Goal: Information Seeking & Learning: Learn about a topic

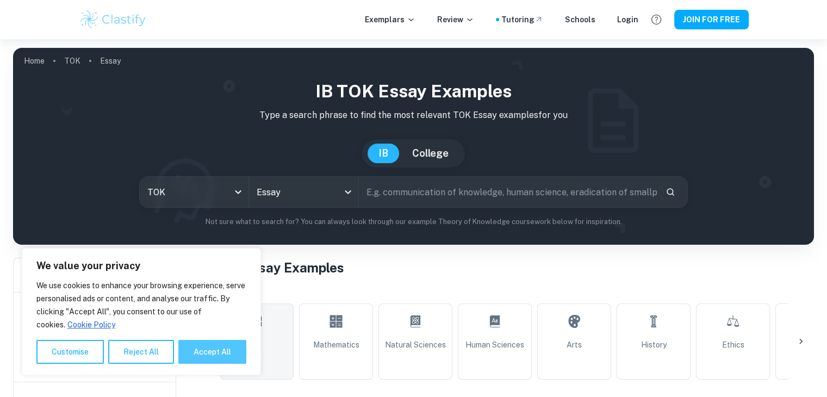
click at [190, 340] on button "Accept All" at bounding box center [212, 352] width 68 height 24
checkbox input "true"
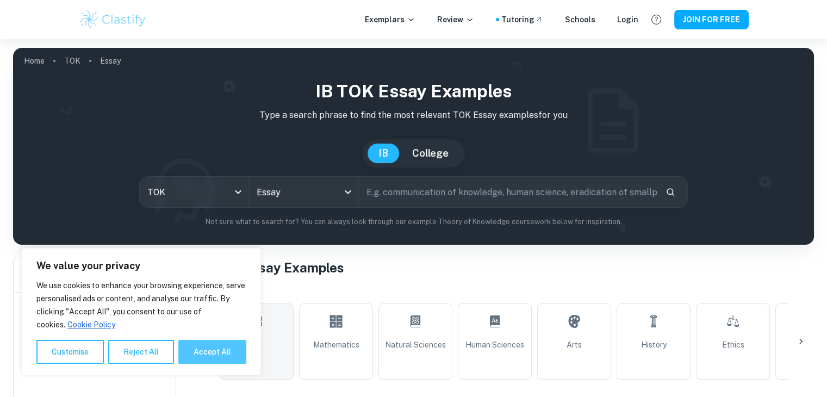
checkbox input "true"
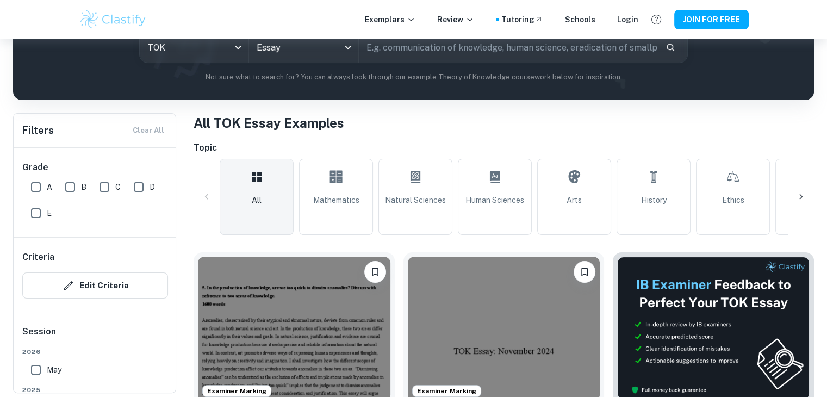
scroll to position [145, 0]
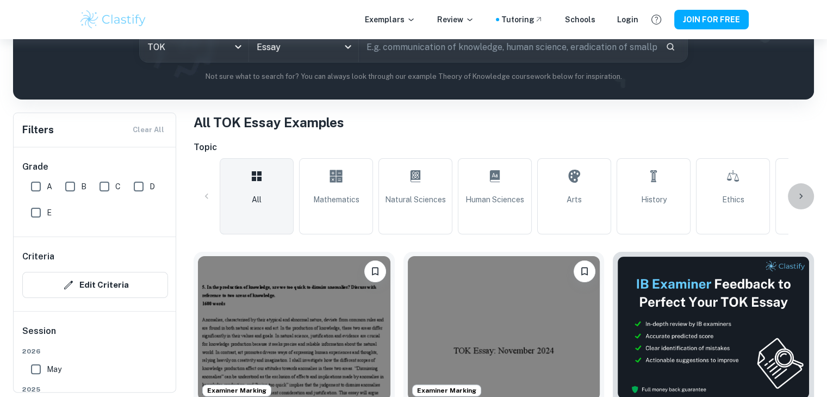
click at [793, 190] on div at bounding box center [801, 196] width 26 height 26
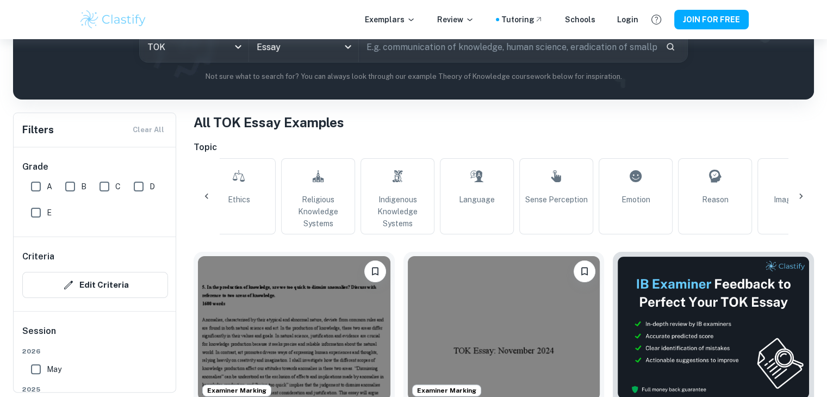
scroll to position [0, 510]
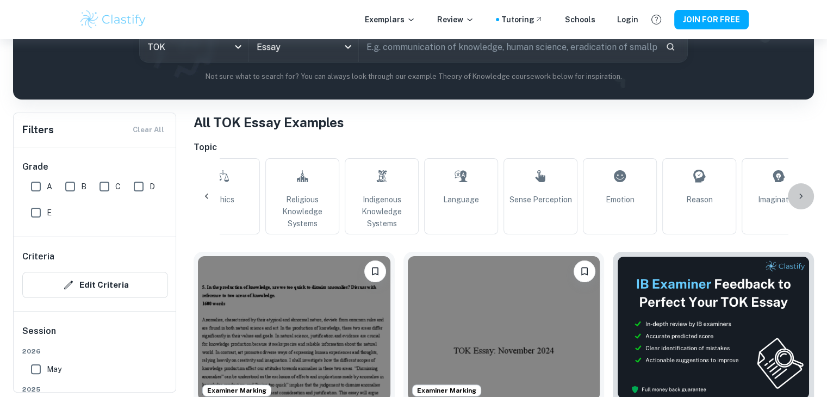
click at [804, 197] on icon at bounding box center [801, 196] width 11 height 11
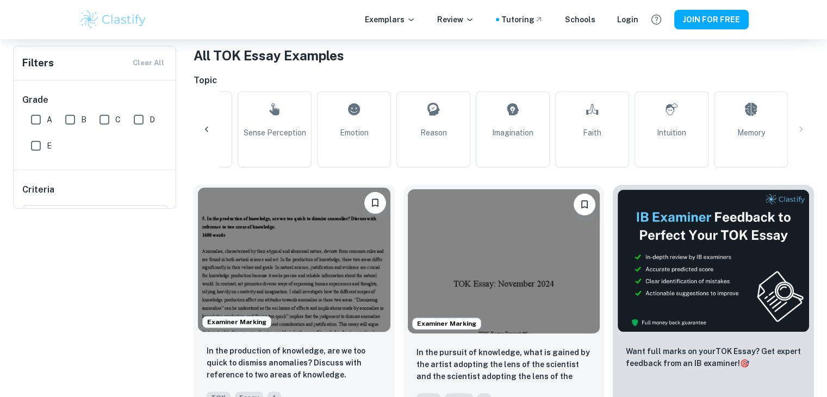
scroll to position [0, 0]
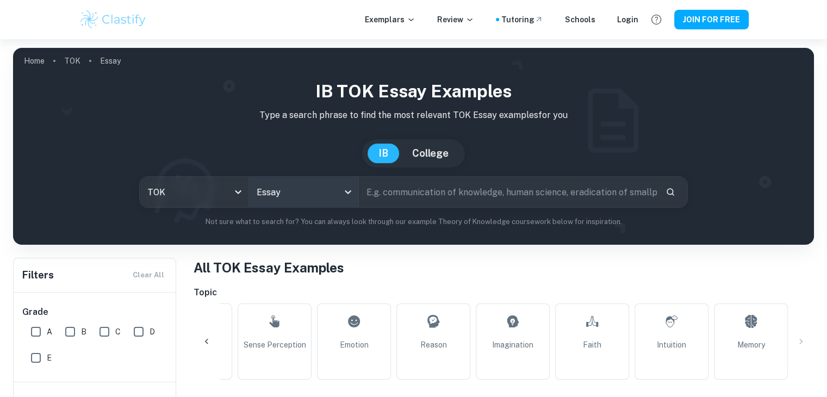
click at [346, 190] on body "We value your privacy We use cookies to enhance your browsing experience, serve…" at bounding box center [413, 237] width 827 height 397
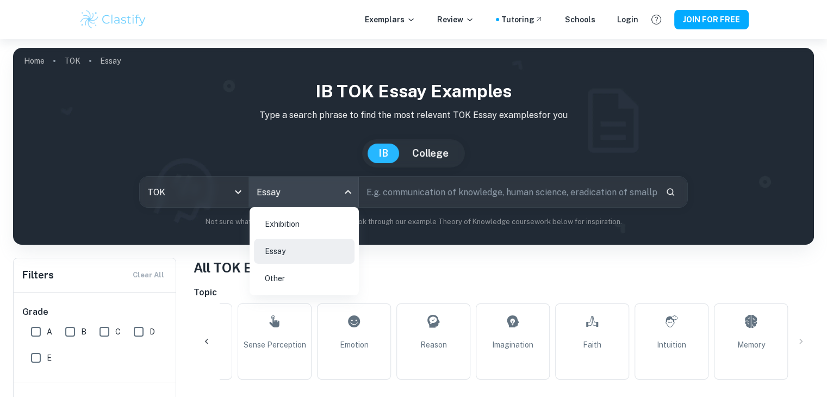
click at [415, 265] on div at bounding box center [413, 198] width 827 height 397
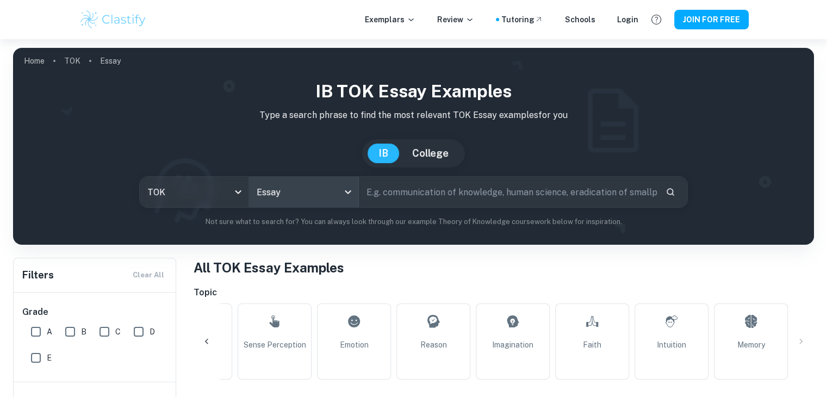
scroll to position [107, 0]
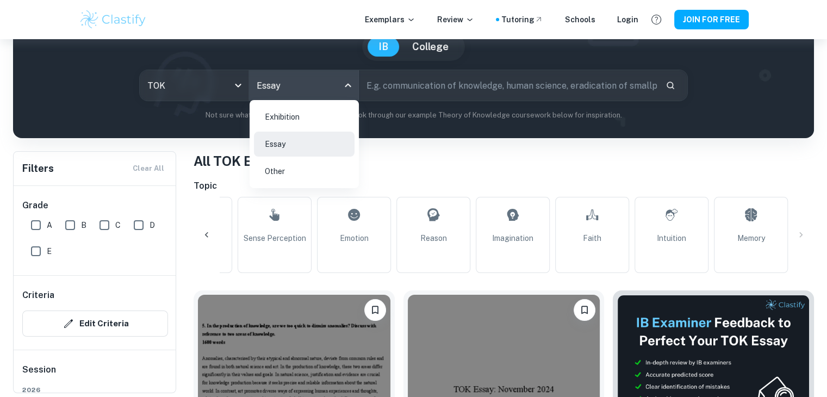
click at [349, 88] on body "We value your privacy We use cookies to enhance your browsing experience, serve…" at bounding box center [413, 131] width 827 height 397
click at [303, 122] on li "Exhibition" at bounding box center [304, 116] width 101 height 25
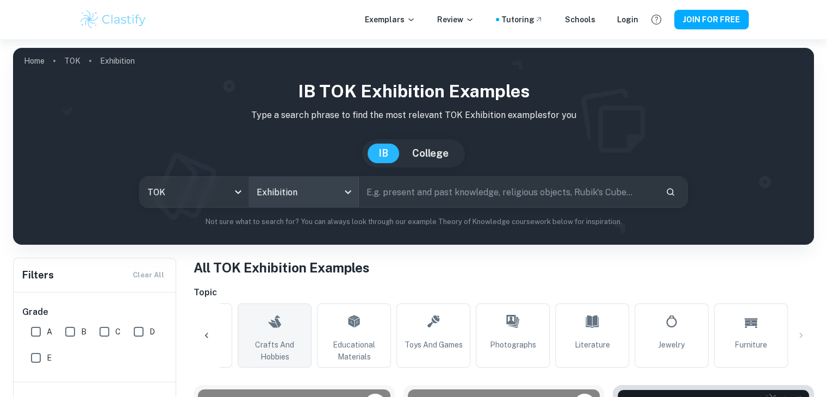
scroll to position [152, 0]
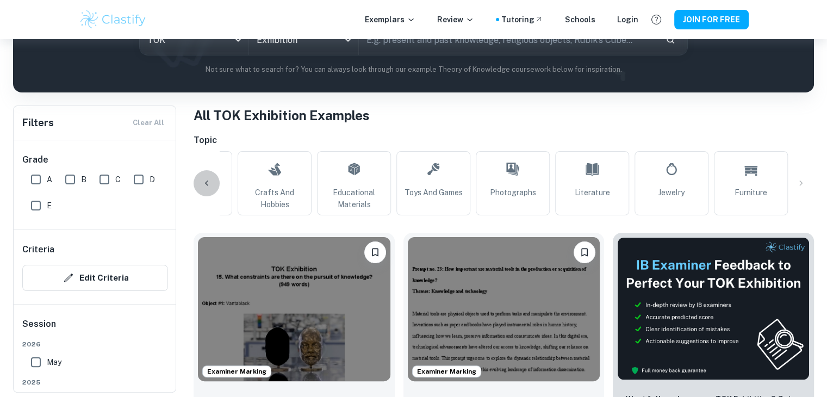
click at [207, 184] on icon at bounding box center [206, 183] width 11 height 11
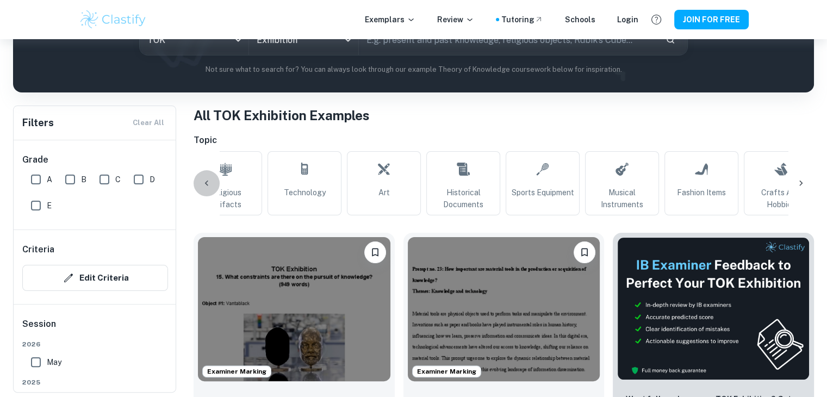
click at [207, 184] on icon at bounding box center [206, 183] width 11 height 11
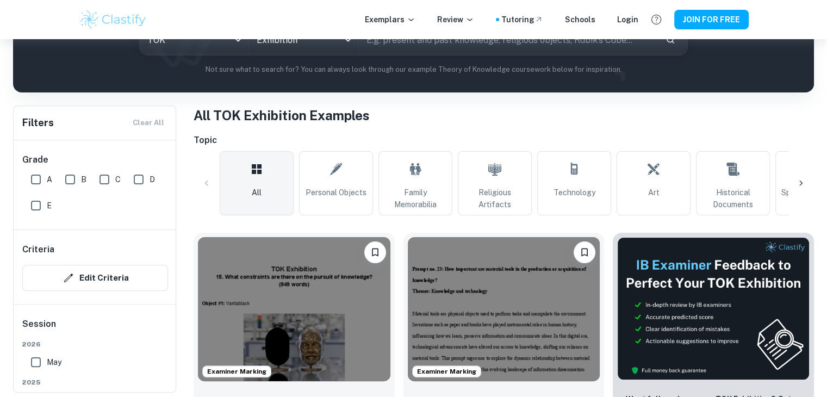
scroll to position [0, 0]
click at [326, 190] on span "Personal Objects" at bounding box center [336, 193] width 61 height 12
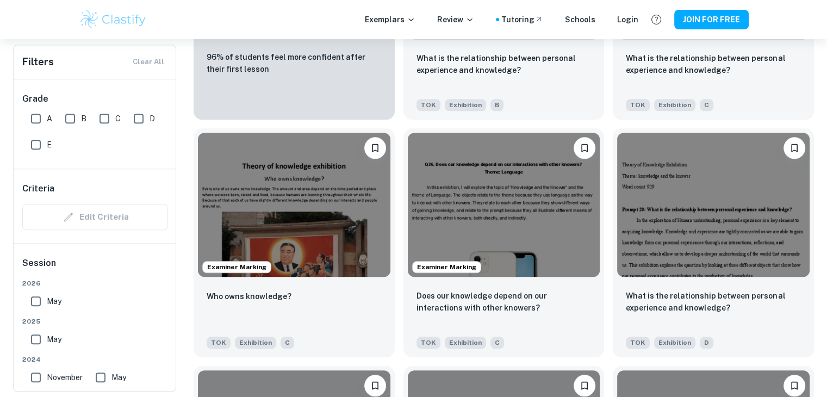
scroll to position [971, 0]
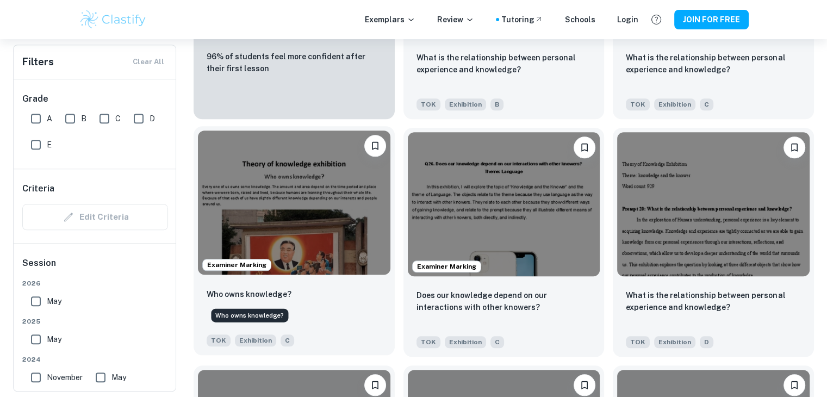
click at [244, 291] on p "Who owns knowledge?" at bounding box center [249, 294] width 85 height 12
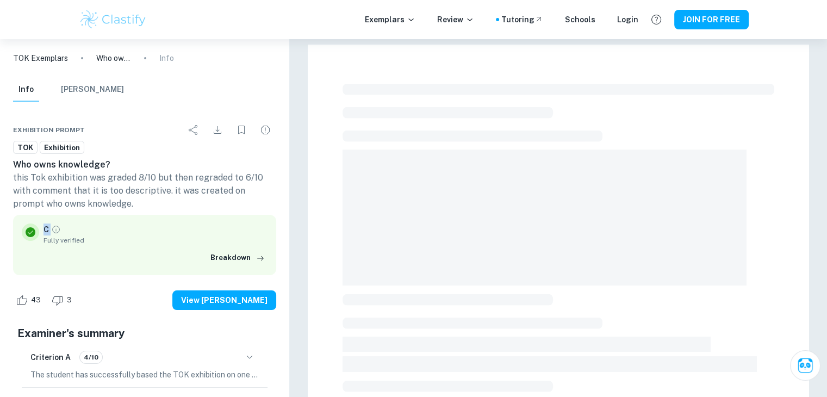
drag, startPoint x: 44, startPoint y: 229, endPoint x: 56, endPoint y: 229, distance: 12.5
click at [56, 229] on div "C" at bounding box center [52, 230] width 17 height 12
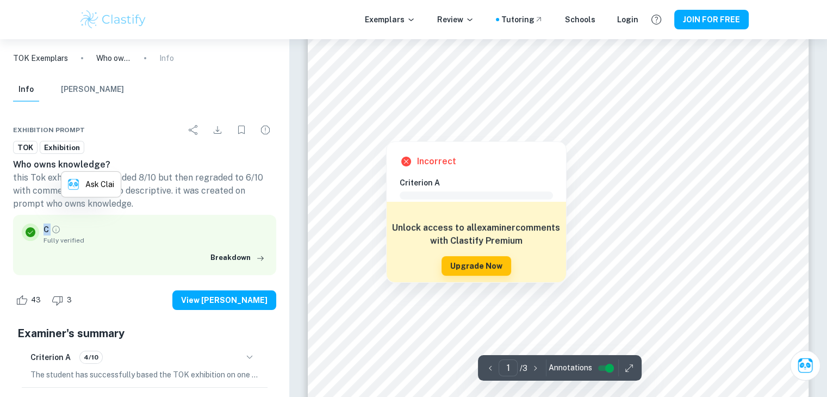
scroll to position [67, 0]
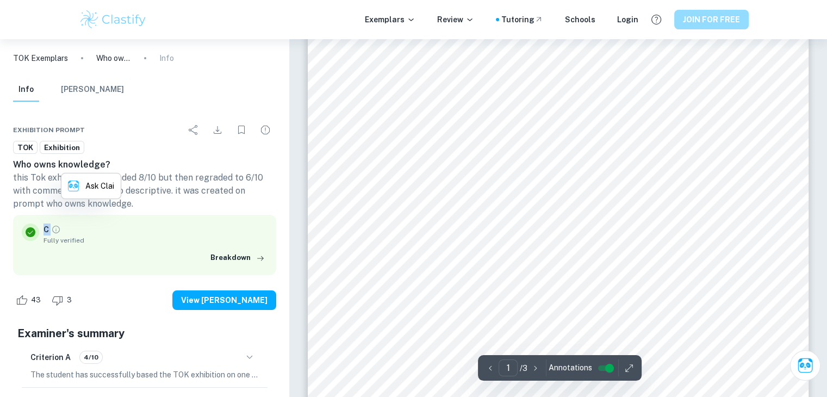
click at [712, 10] on button "JOIN FOR FREE" at bounding box center [711, 20] width 75 height 20
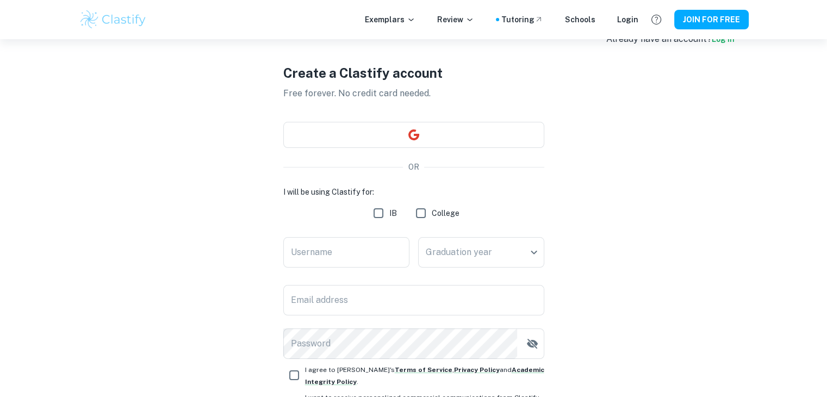
scroll to position [29, 0]
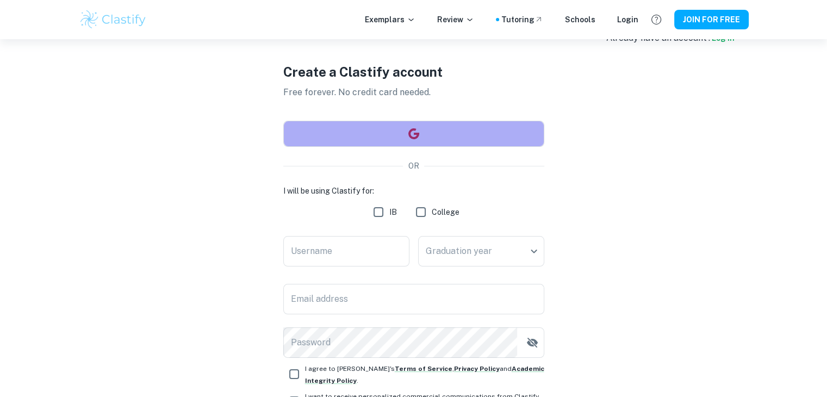
click at [431, 134] on button "button" at bounding box center [413, 134] width 261 height 26
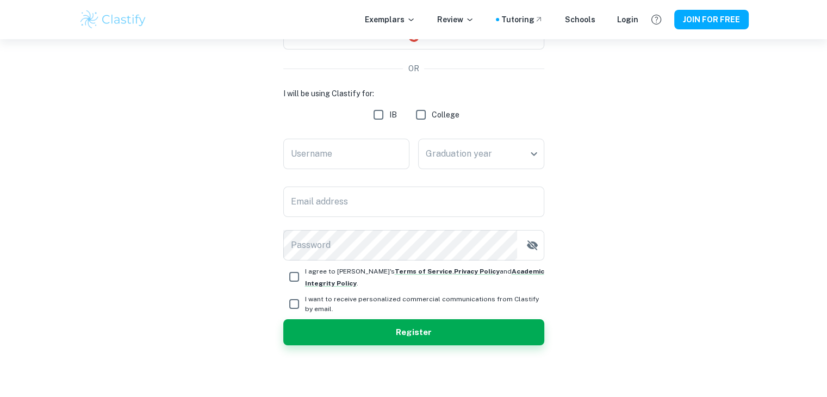
scroll to position [0, 0]
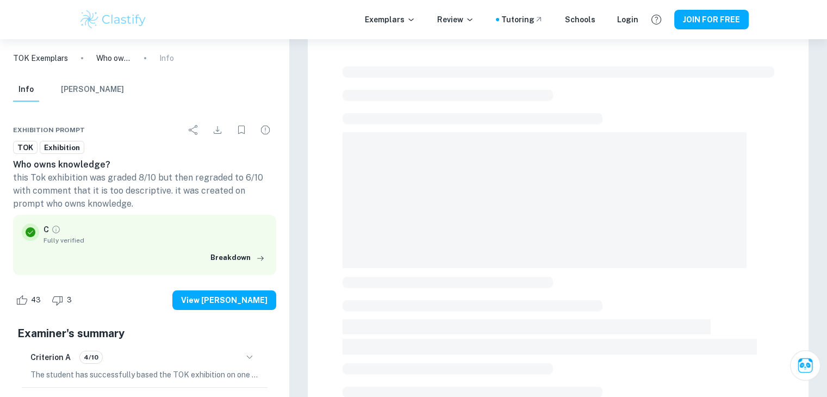
scroll to position [7, 0]
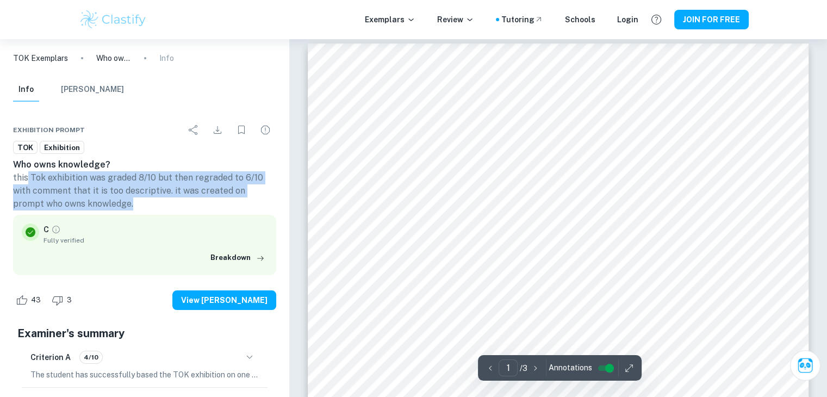
drag, startPoint x: 28, startPoint y: 171, endPoint x: 156, endPoint y: 203, distance: 131.1
click at [156, 203] on p "this Tok exhibition was graded 8/10 but then regraded to 6/10 with comment that…" at bounding box center [144, 190] width 263 height 39
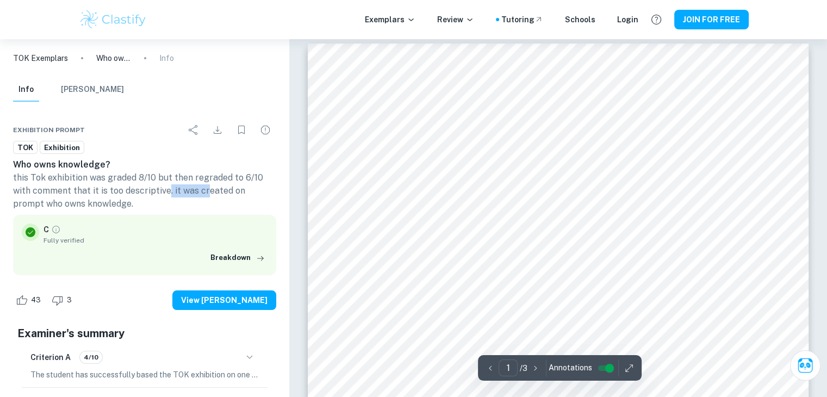
drag, startPoint x: 167, startPoint y: 189, endPoint x: 228, endPoint y: 194, distance: 61.6
click at [228, 194] on p "this Tok exhibition was graded 8/10 but then regraded to 6/10 with comment that…" at bounding box center [144, 190] width 263 height 39
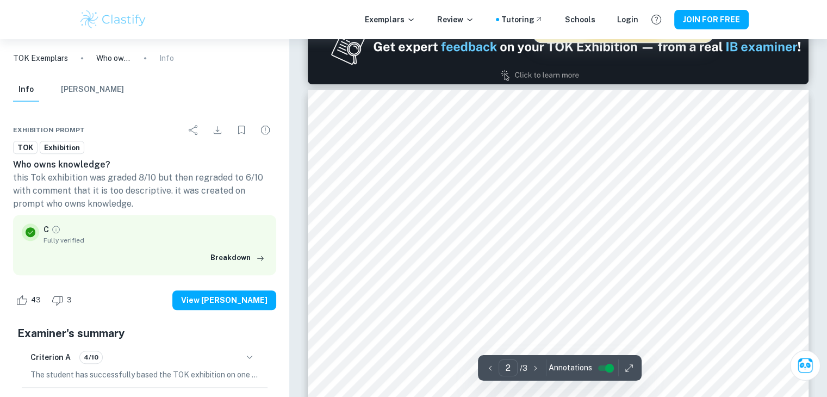
scroll to position [696, 0]
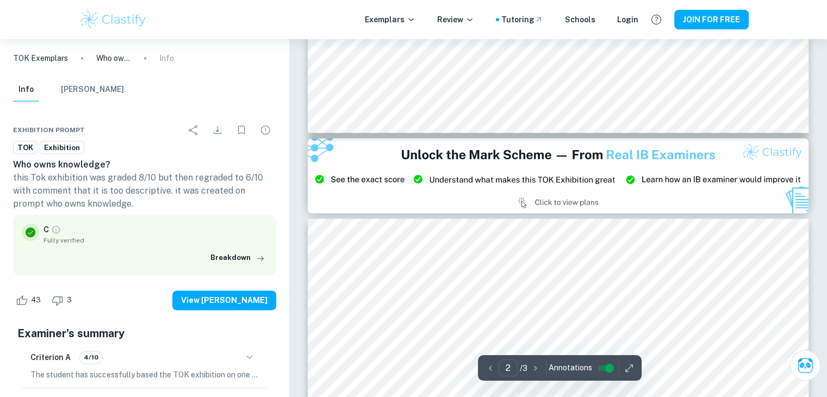
type input "3"
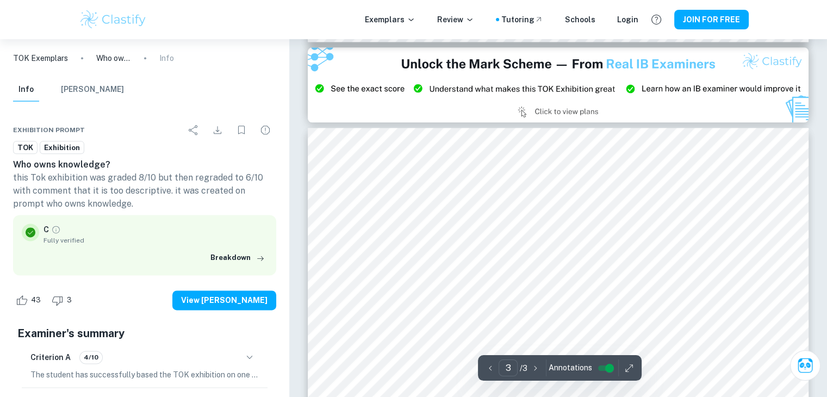
scroll to position [1392, 0]
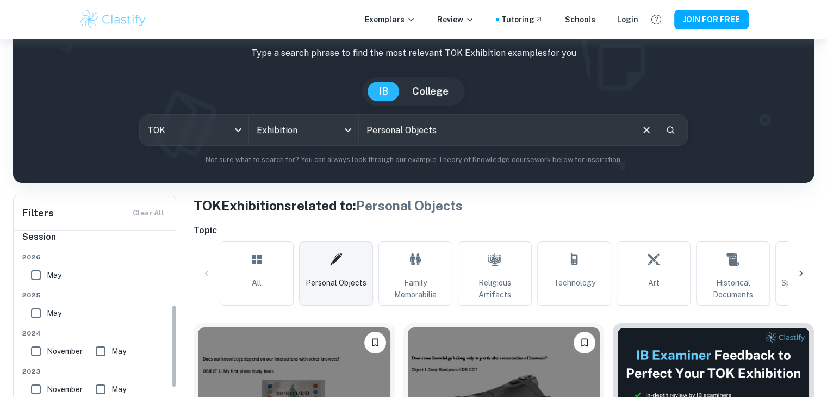
scroll to position [57, 0]
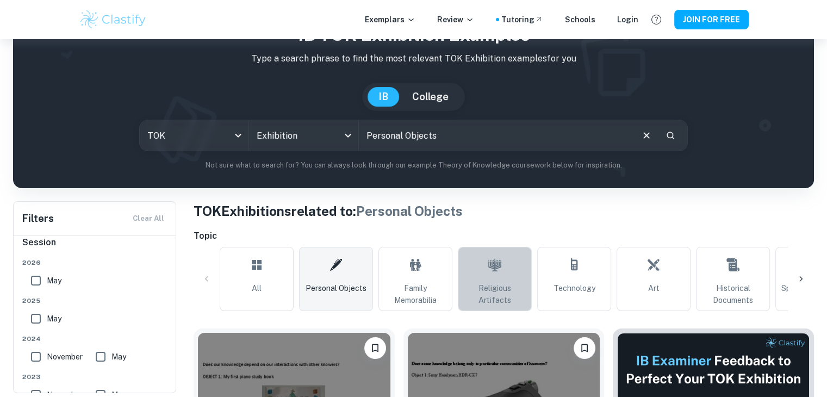
click at [516, 293] on span "Religious Artifacts" at bounding box center [495, 294] width 64 height 24
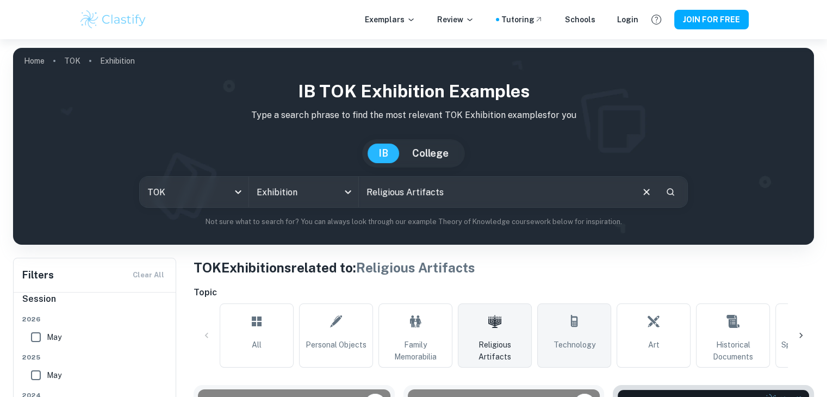
scroll to position [74, 0]
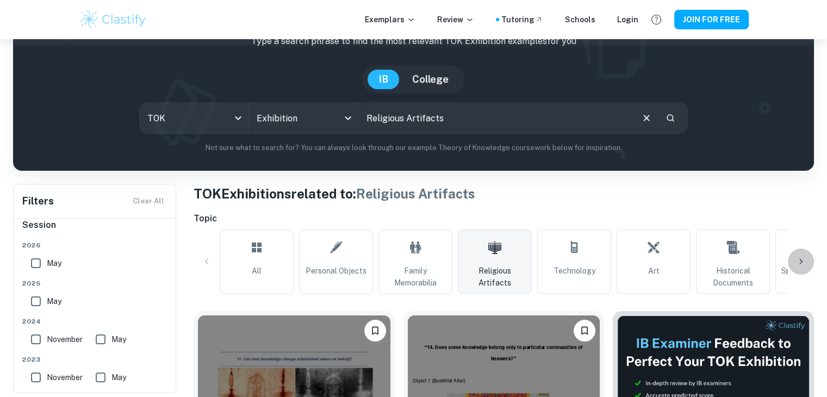
click at [799, 258] on icon at bounding box center [801, 261] width 11 height 11
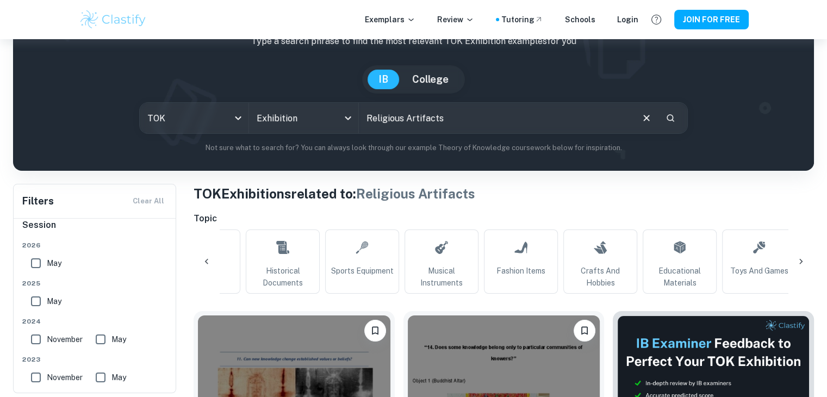
scroll to position [0, 510]
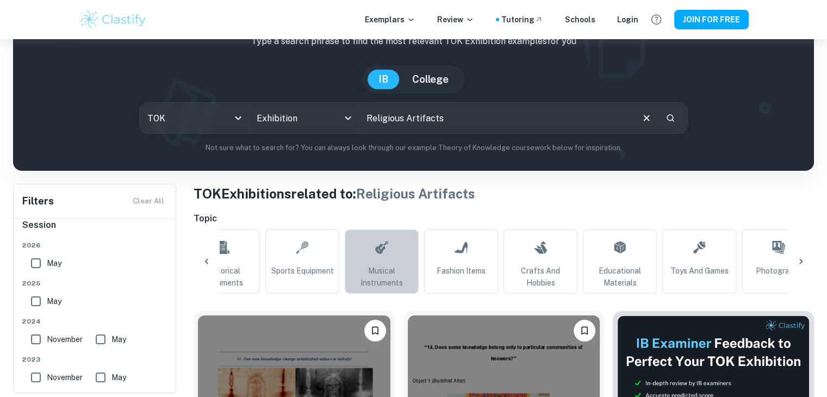
click at [396, 265] on span "Musical Instruments" at bounding box center [382, 277] width 64 height 24
type input "Musical Instruments"
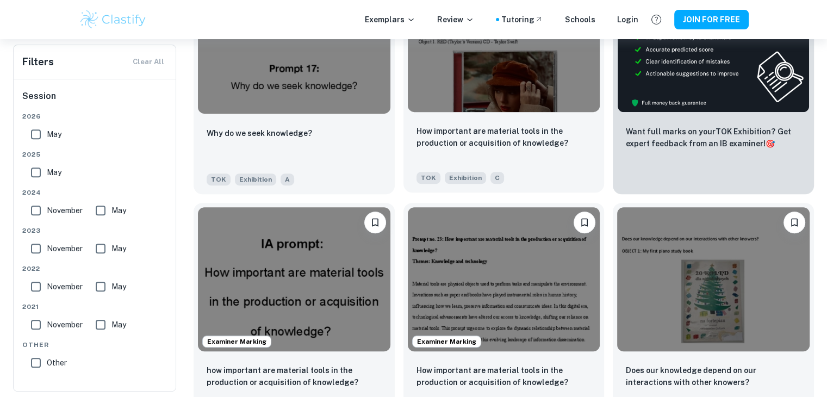
scroll to position [503, 0]
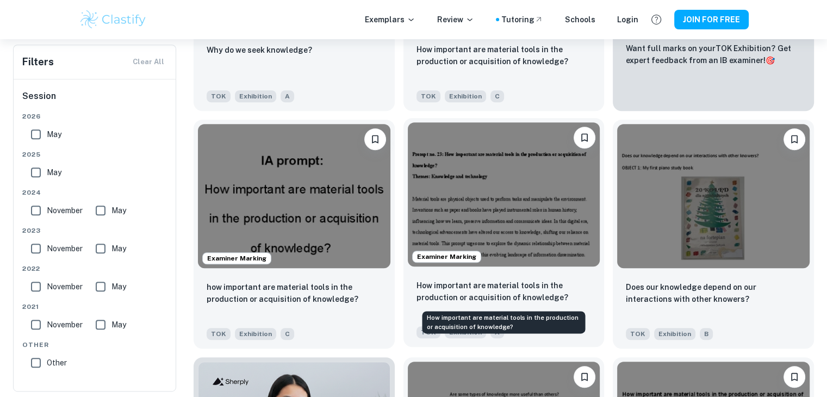
click at [525, 293] on p "How important are material tools in the production or acquisition of knowledge?" at bounding box center [504, 292] width 175 height 24
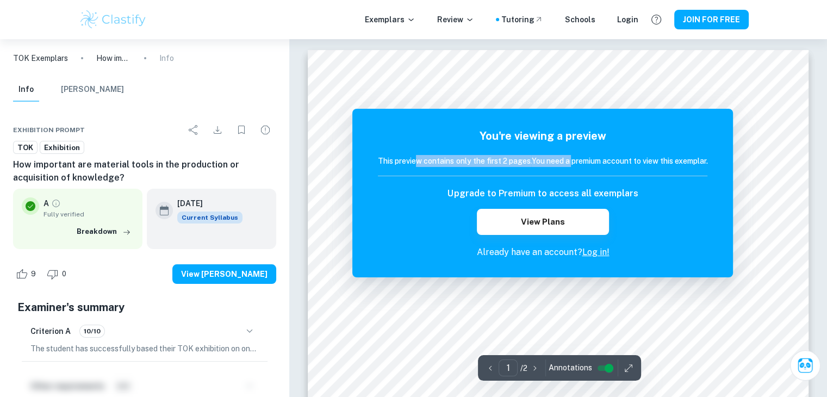
drag, startPoint x: 413, startPoint y: 158, endPoint x: 572, endPoint y: 157, distance: 158.3
click at [572, 157] on h6 "This preview contains only the first 2 pages. You need a premium account to vie…" at bounding box center [543, 161] width 330 height 12
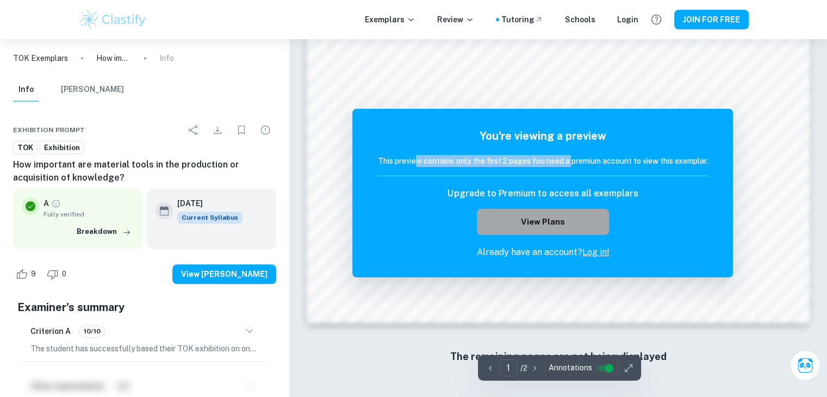
click at [524, 227] on button "View Plans" at bounding box center [543, 222] width 132 height 26
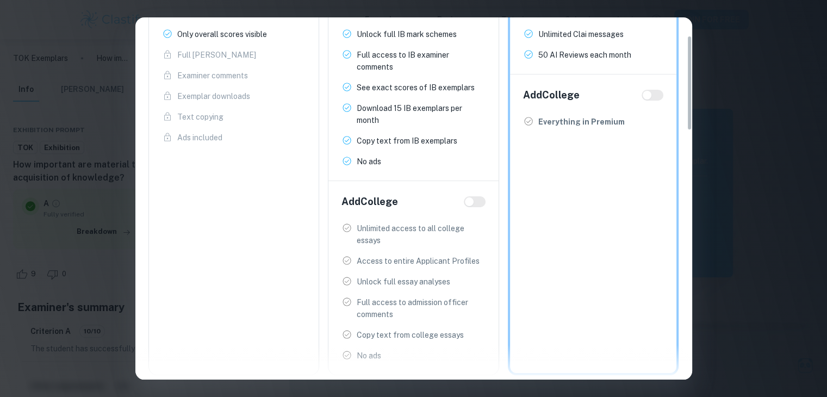
scroll to position [0, 0]
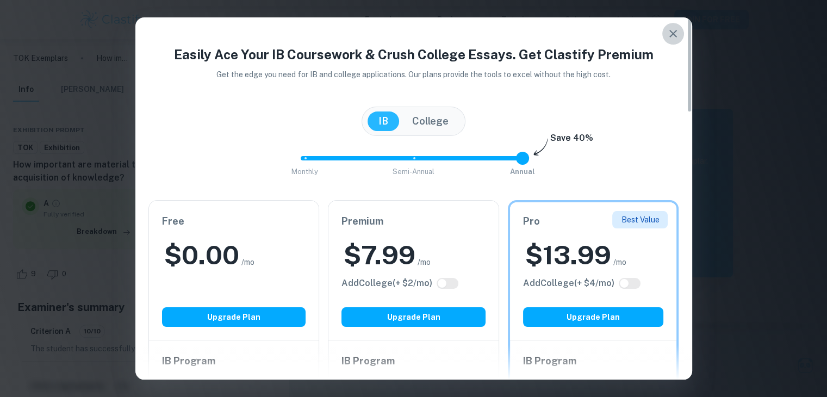
click at [666, 24] on button "button" at bounding box center [673, 34] width 22 height 22
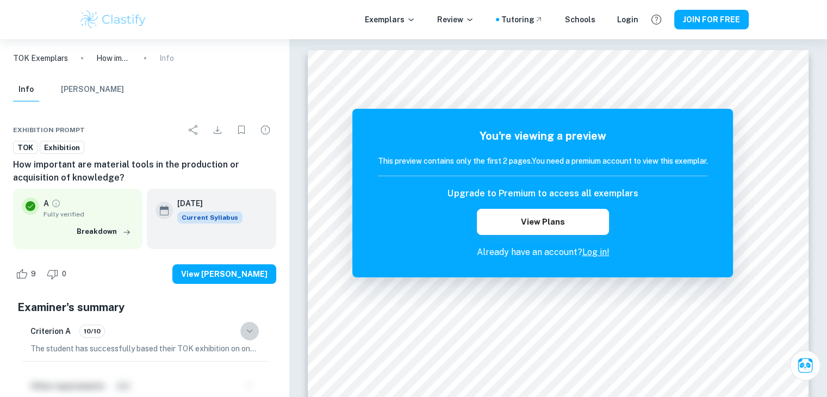
click at [246, 327] on icon "button" at bounding box center [249, 331] width 13 height 13
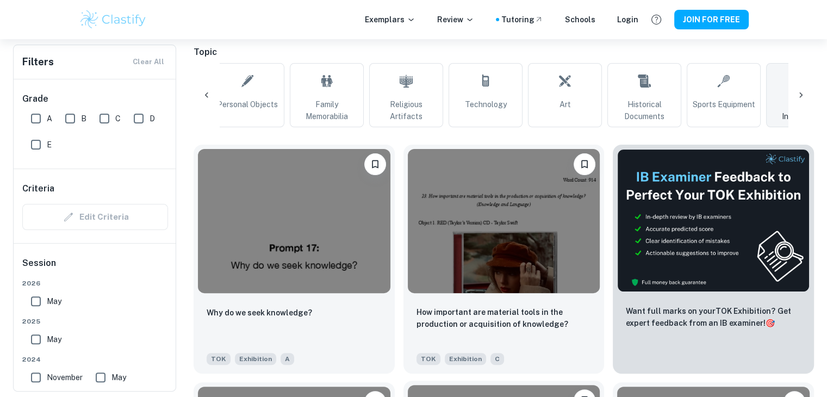
scroll to position [241, 0]
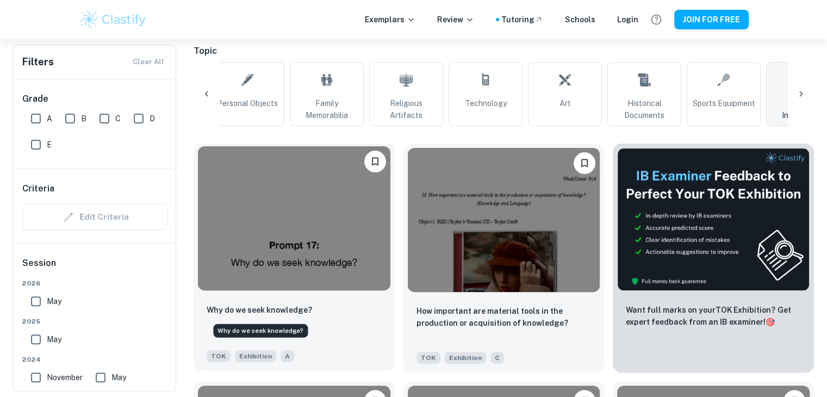
click at [298, 307] on p "Why do we seek knowledge?" at bounding box center [260, 310] width 106 height 12
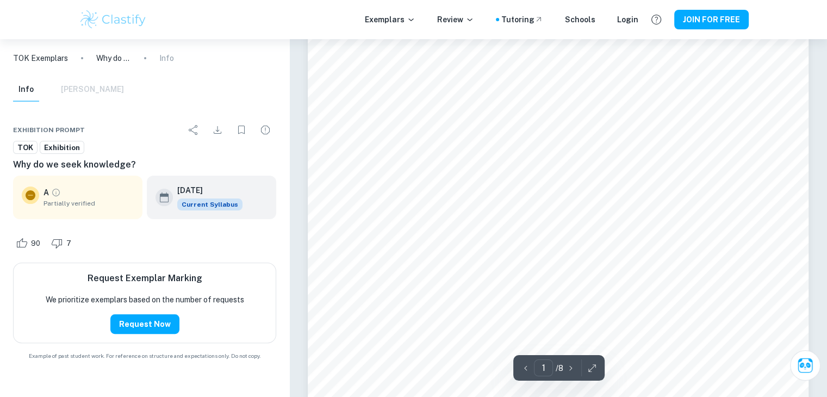
scroll to position [187, 0]
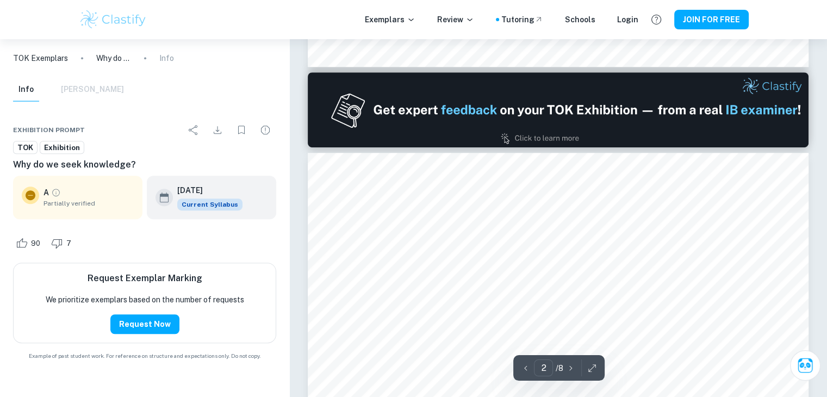
type input "1"
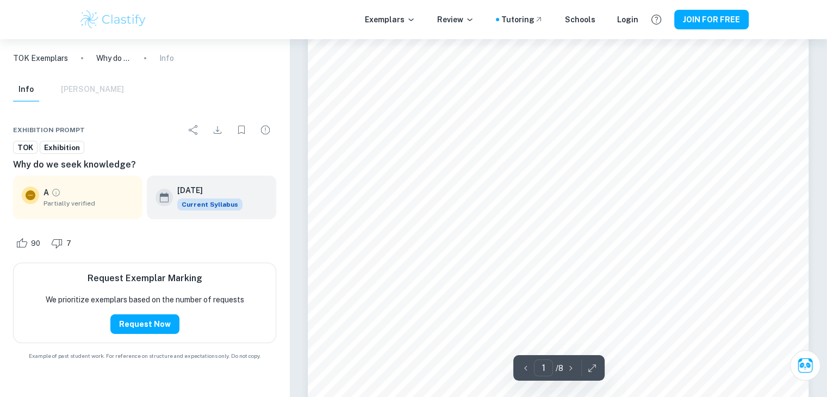
scroll to position [136, 0]
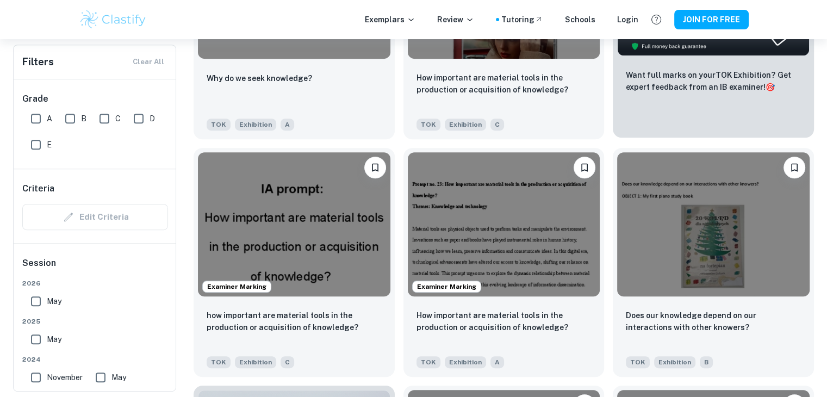
scroll to position [491, 0]
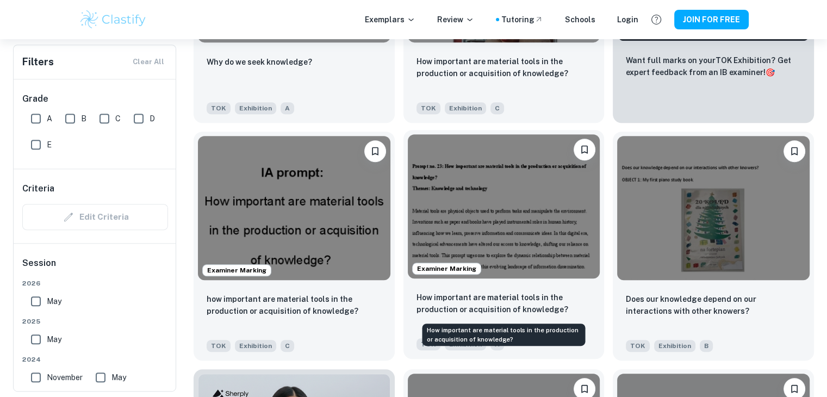
click at [537, 296] on p "How important are material tools in the production or acquisition of knowledge?" at bounding box center [504, 303] width 175 height 24
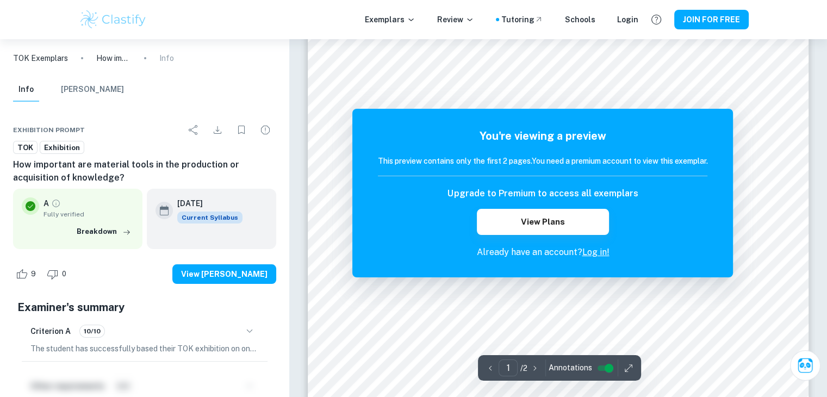
scroll to position [47, 0]
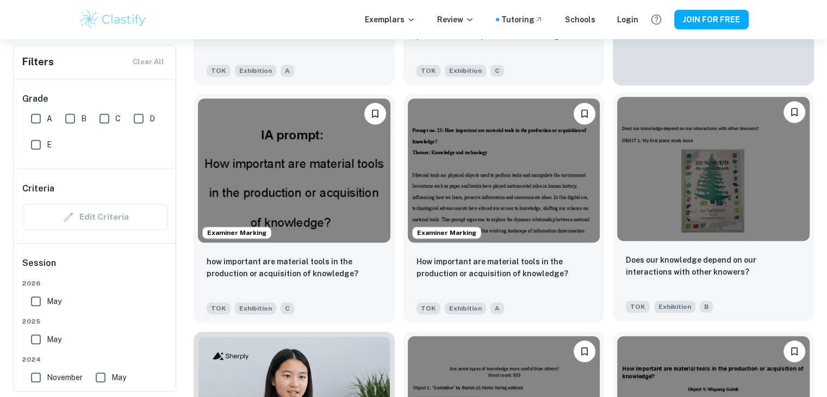
scroll to position [522, 0]
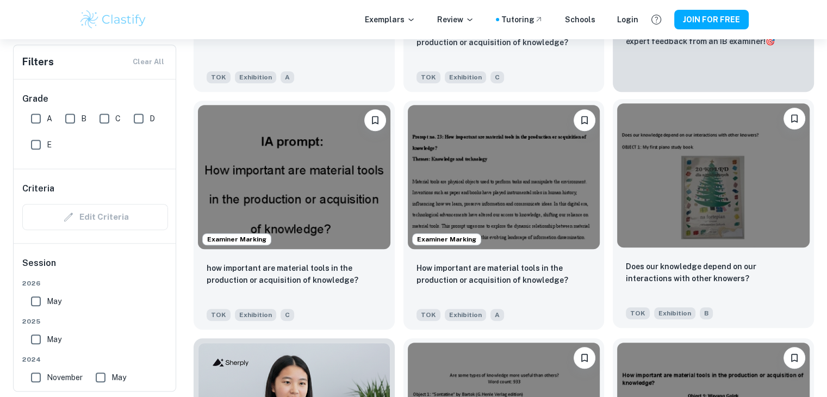
click at [657, 259] on div "Does our knowledge depend on our interactions with other knowers? TOK Exhibitio…" at bounding box center [713, 290] width 201 height 76
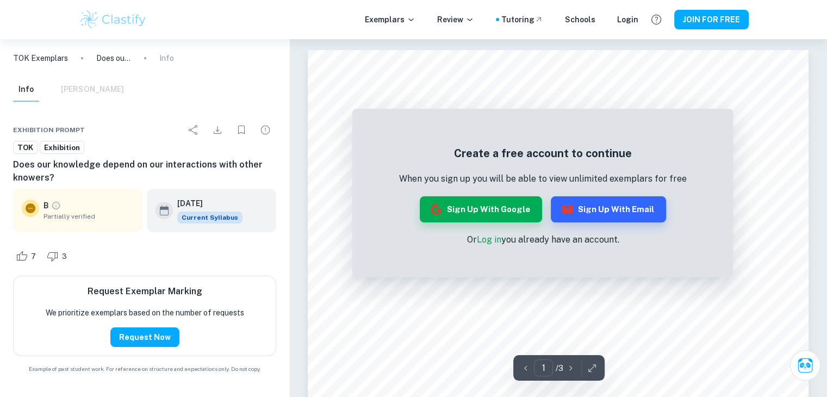
scroll to position [15, 0]
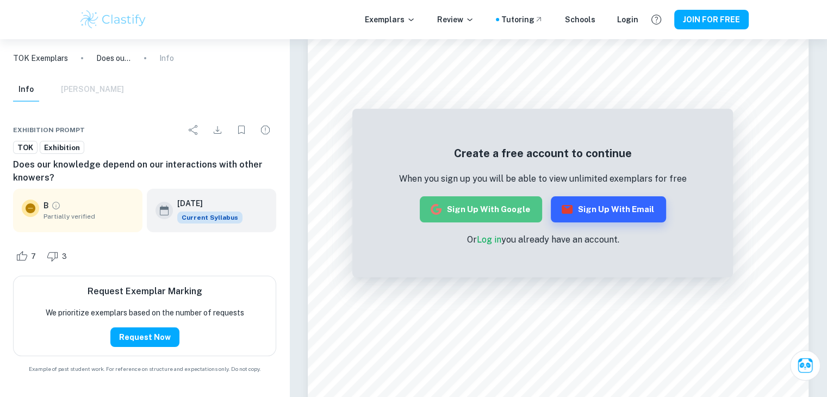
click at [487, 216] on button "Sign up with Google" at bounding box center [481, 209] width 122 height 26
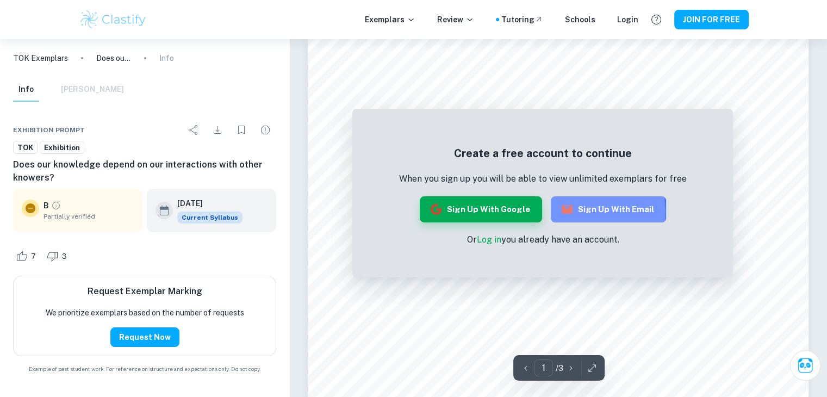
click at [573, 212] on icon "button" at bounding box center [567, 209] width 13 height 13
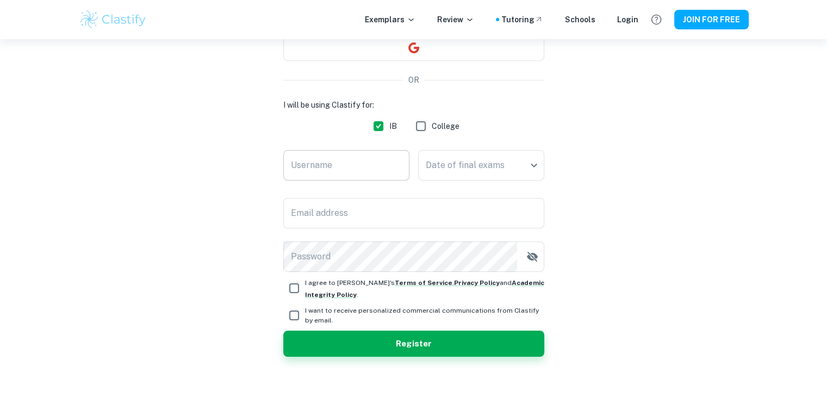
scroll to position [127, 0]
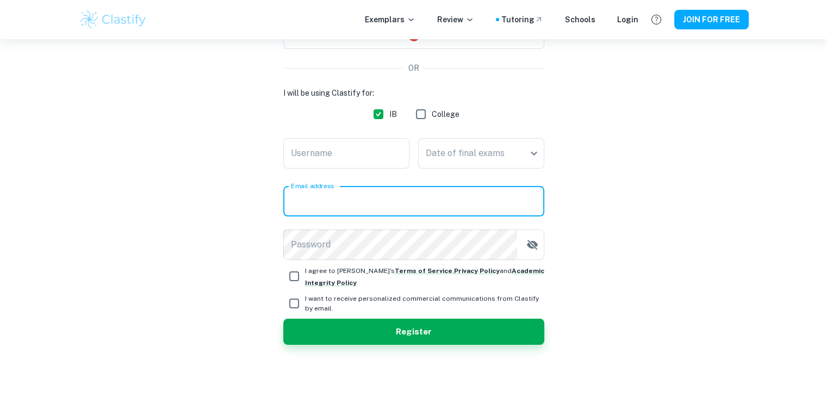
click at [411, 204] on input "Email address" at bounding box center [413, 201] width 261 height 30
type input "[EMAIL_ADDRESS][DOMAIN_NAME]"
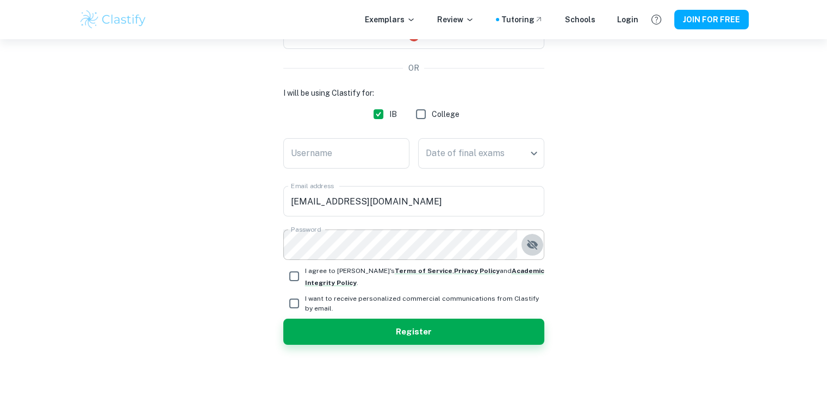
click at [532, 240] on icon "button" at bounding box center [532, 244] width 13 height 13
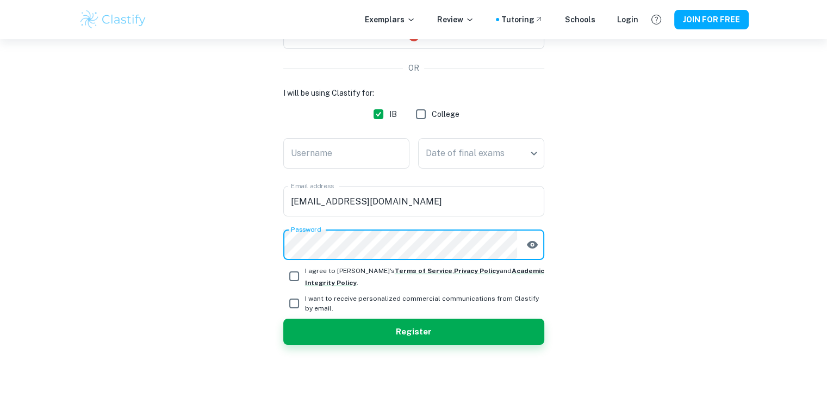
click at [294, 272] on input "I agree to [PERSON_NAME]'s Terms of Service , Privacy Policy and Academic Integ…" at bounding box center [294, 276] width 22 height 22
checkbox input "true"
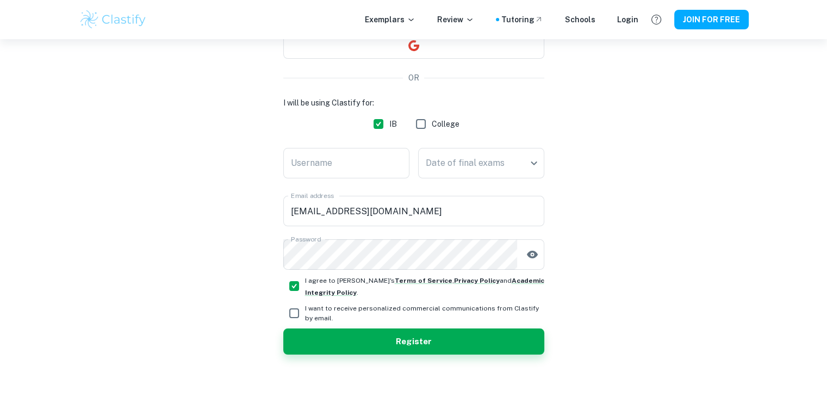
scroll to position [117, 0]
click at [364, 171] on input "Username" at bounding box center [346, 163] width 126 height 30
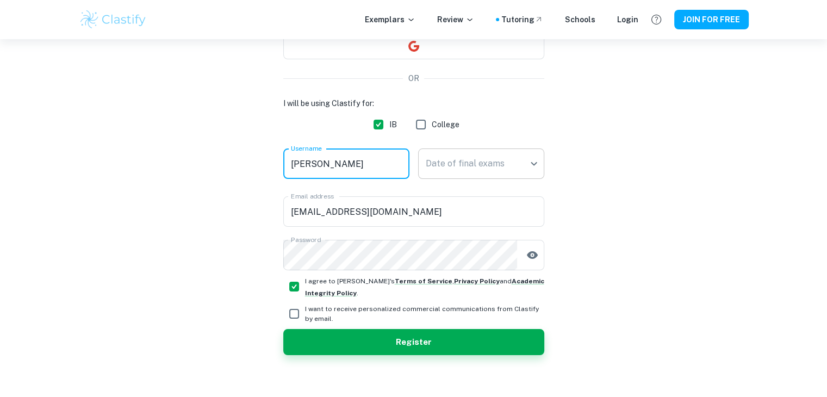
type input "[PERSON_NAME]"
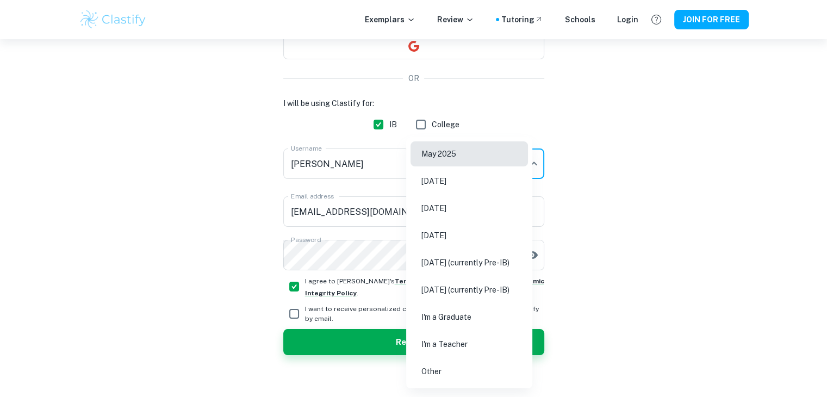
click at [427, 165] on body "We value your privacy We use cookies to enhance your browsing experience, serve…" at bounding box center [413, 120] width 827 height 397
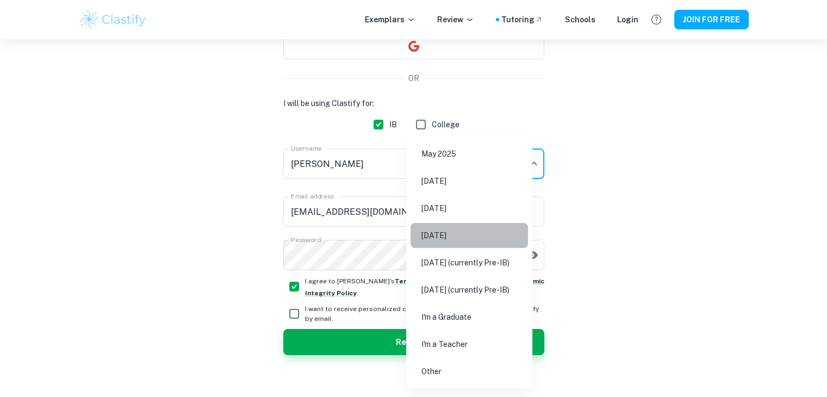
click at [461, 229] on li "[DATE]" at bounding box center [469, 235] width 117 height 25
type input "N26"
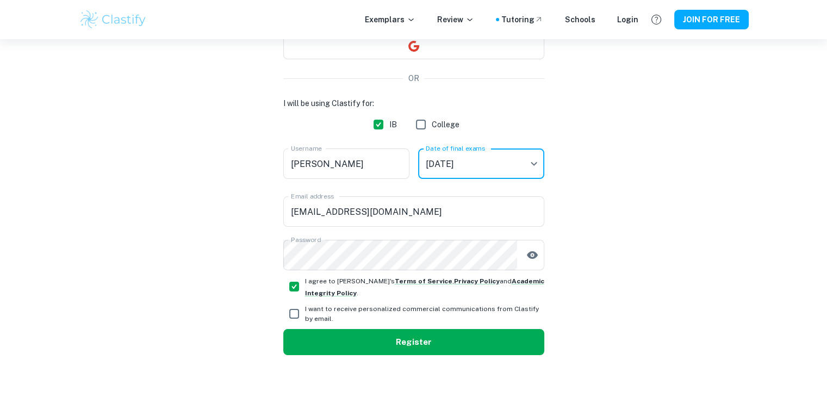
click at [381, 342] on button "Register" at bounding box center [413, 342] width 261 height 26
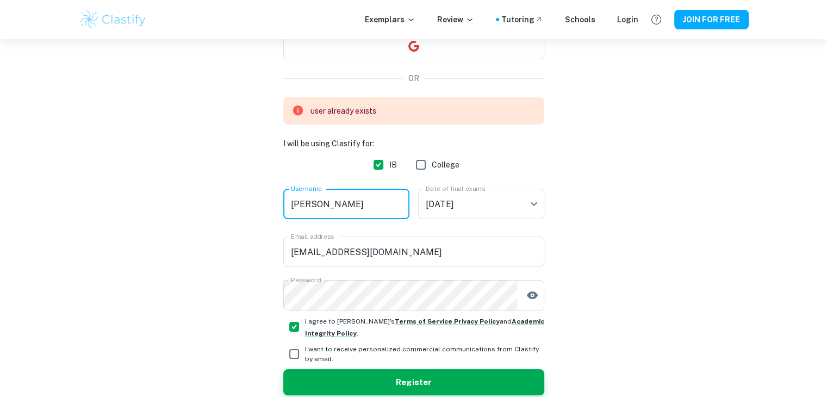
click at [349, 196] on input "[PERSON_NAME]" at bounding box center [346, 204] width 126 height 30
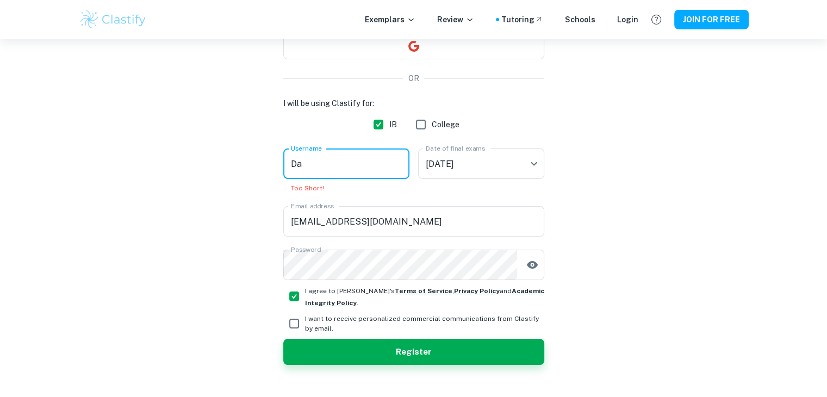
type input "D"
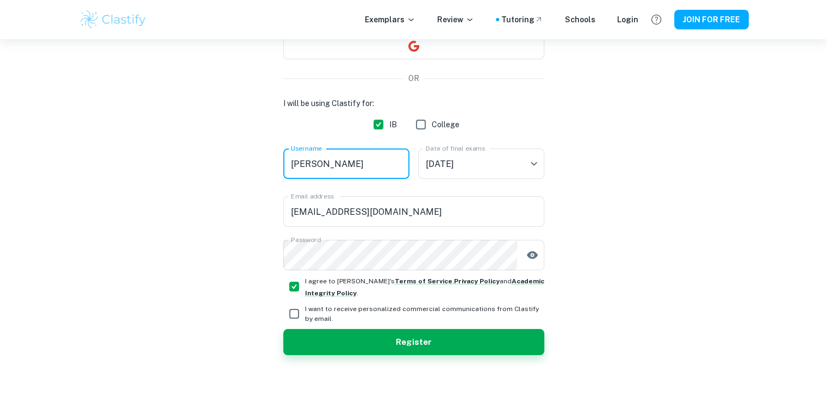
type input "[PERSON_NAME]"
click at [283, 329] on button "Register" at bounding box center [413, 342] width 261 height 26
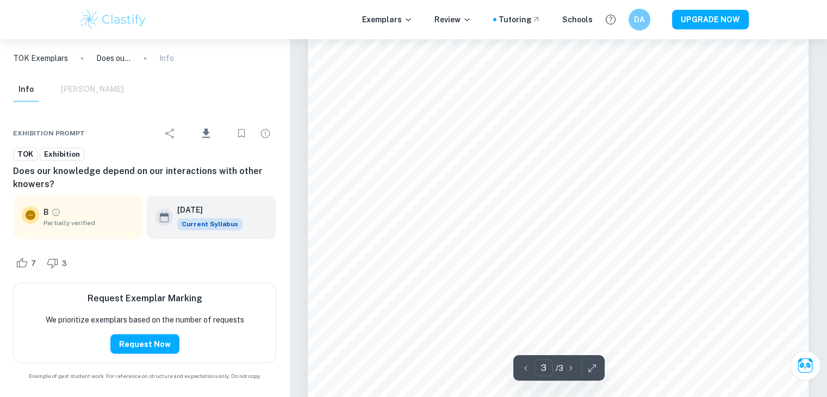
scroll to position [1831, 0]
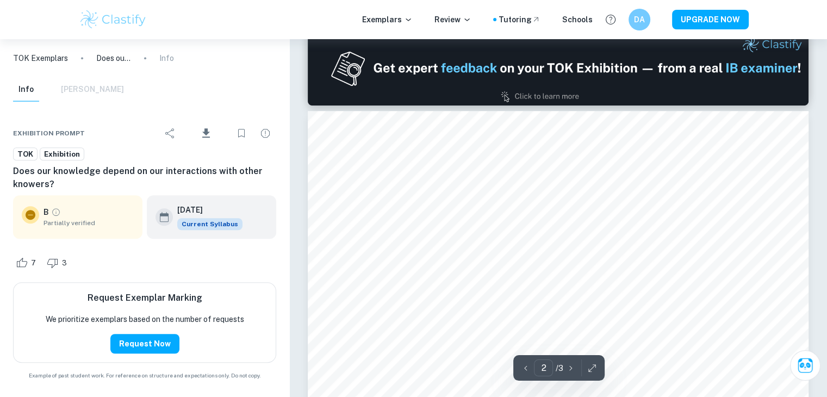
type input "1"
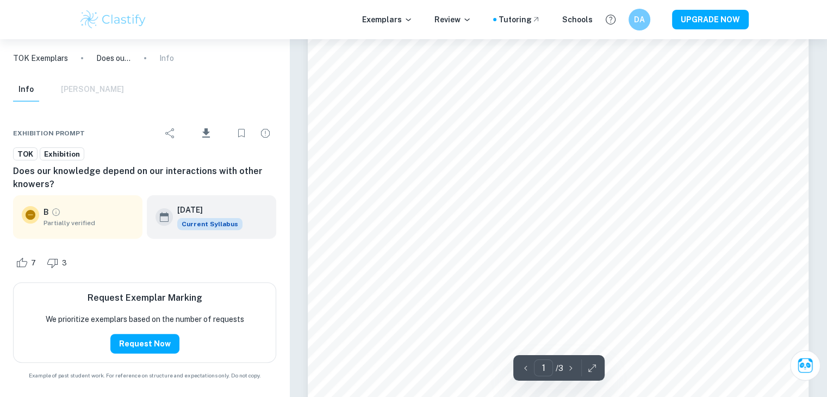
scroll to position [294, 0]
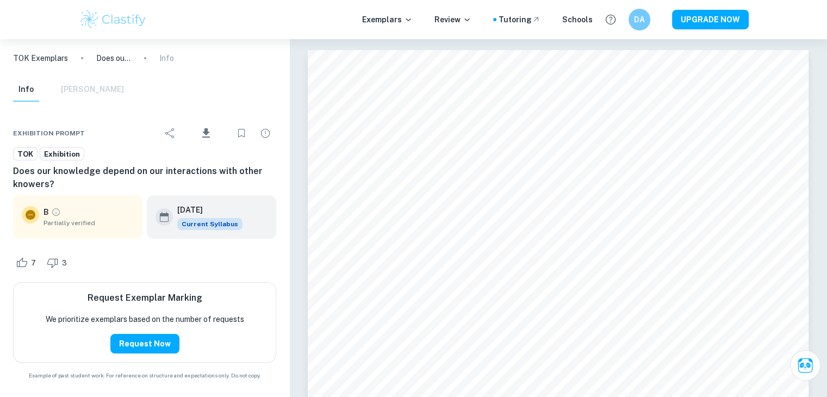
click at [66, 91] on div "Info [PERSON_NAME]" at bounding box center [68, 90] width 111 height 24
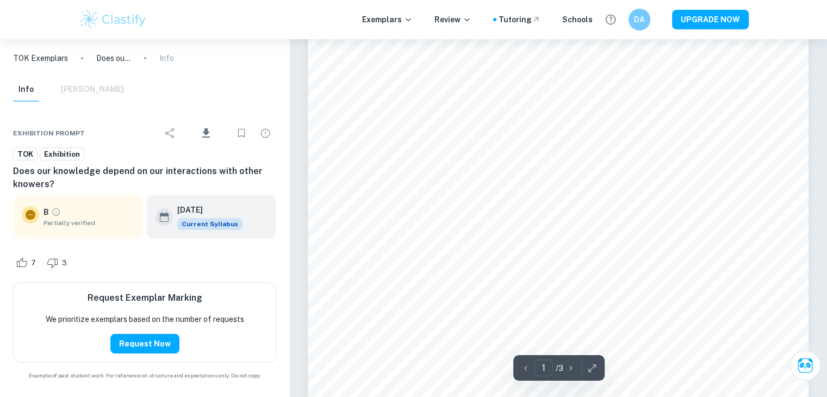
scroll to position [30, 0]
click at [47, 61] on p "TOK Exemplars" at bounding box center [40, 58] width 55 height 12
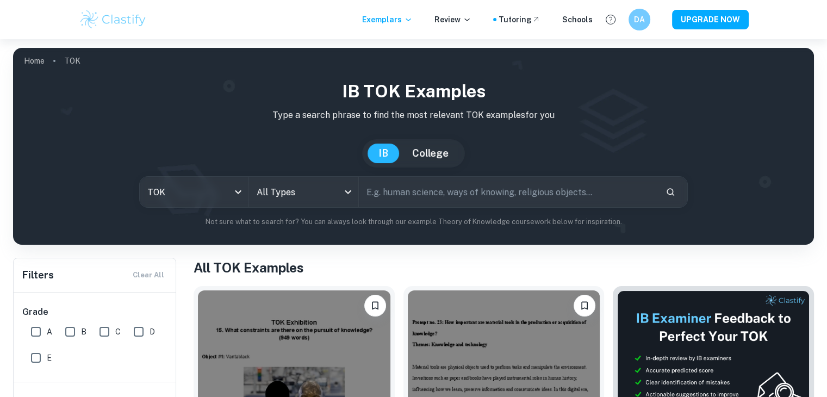
scroll to position [8, 0]
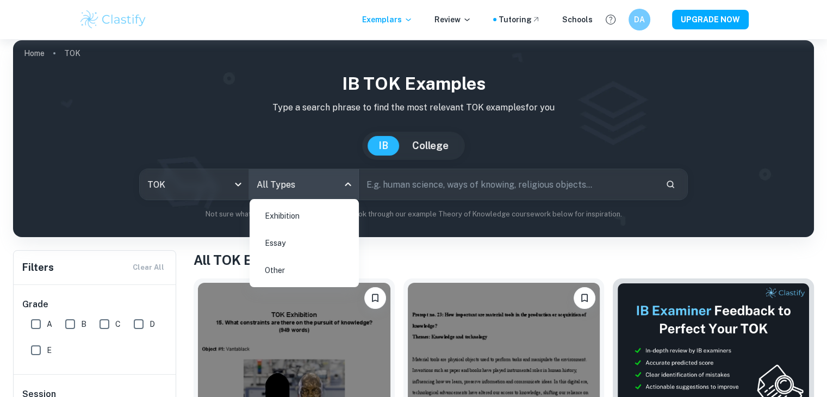
click at [342, 185] on body "We value your privacy We use cookies to enhance your browsing experience, serve…" at bounding box center [413, 230] width 827 height 397
click at [303, 221] on li "Exhibition" at bounding box center [304, 215] width 101 height 25
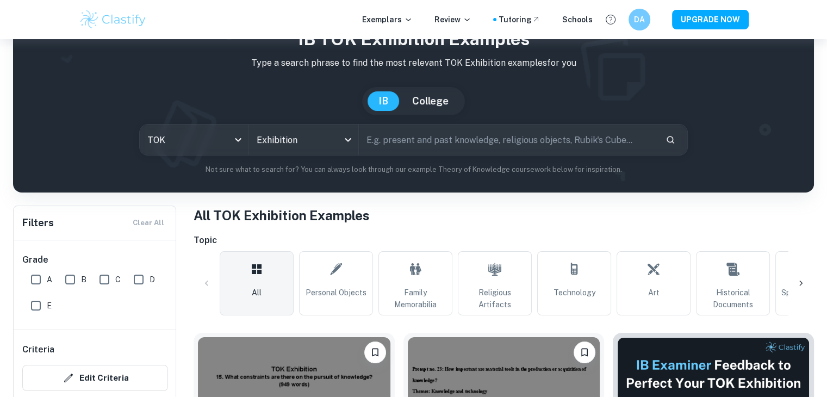
scroll to position [142, 0]
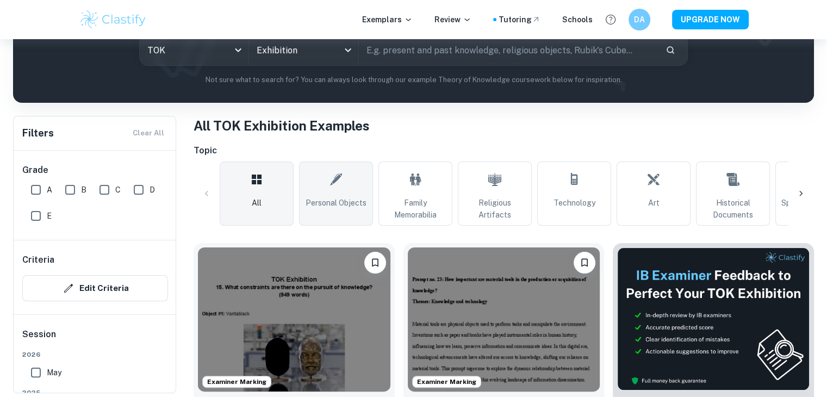
click at [352, 174] on link "Personal Objects" at bounding box center [336, 194] width 74 height 64
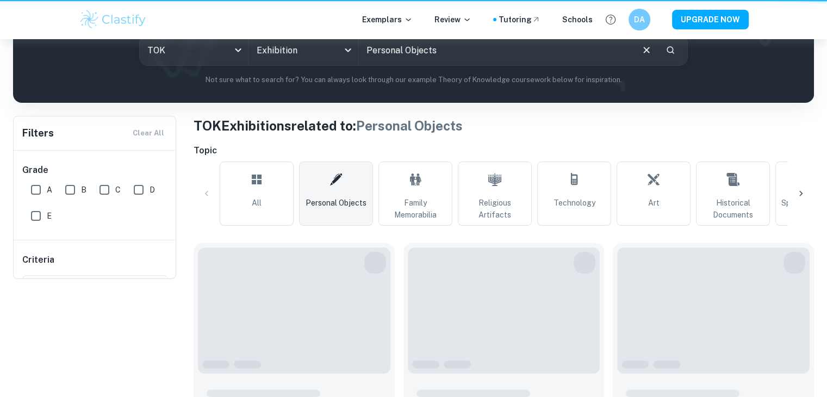
type input "Personal Objects"
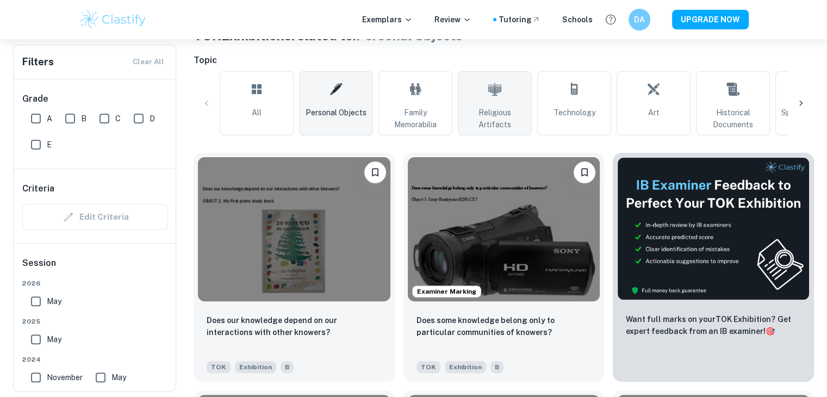
scroll to position [235, 0]
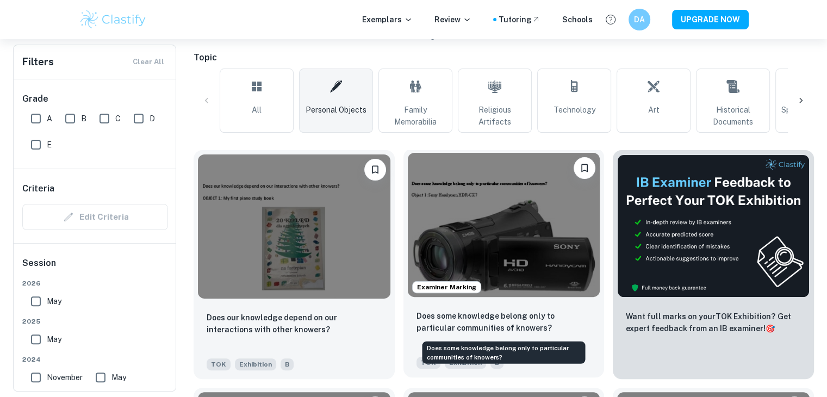
click at [507, 318] on p "Does some knowledge belong only to particular communities of knowers?" at bounding box center [504, 322] width 175 height 24
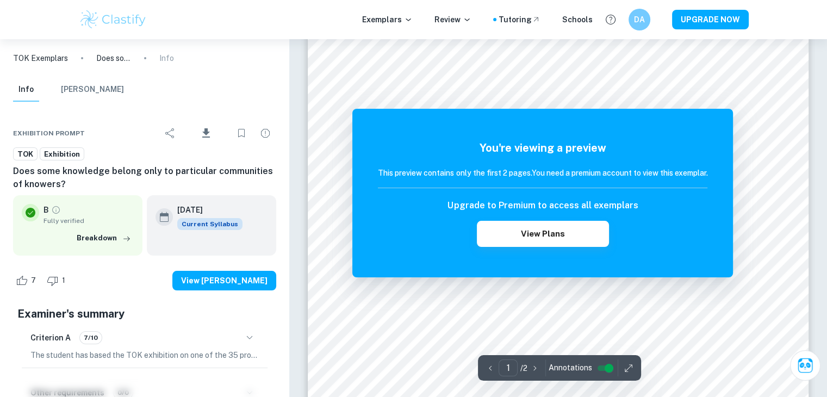
scroll to position [47, 0]
click at [624, 365] on icon "button" at bounding box center [628, 368] width 11 height 11
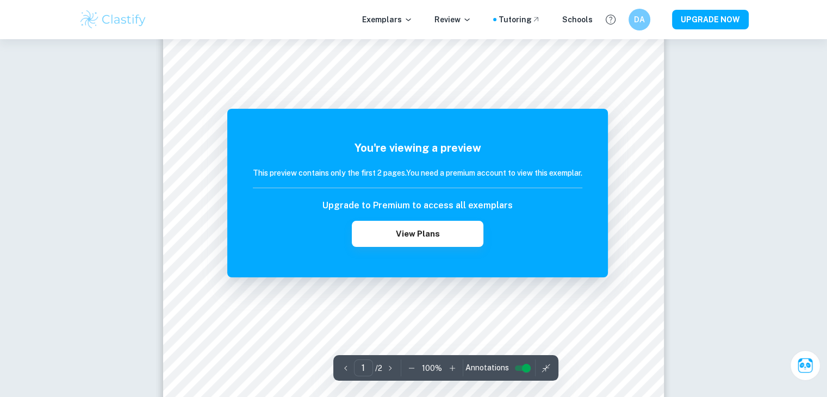
scroll to position [22, 0]
click at [547, 370] on icon "button" at bounding box center [546, 368] width 11 height 11
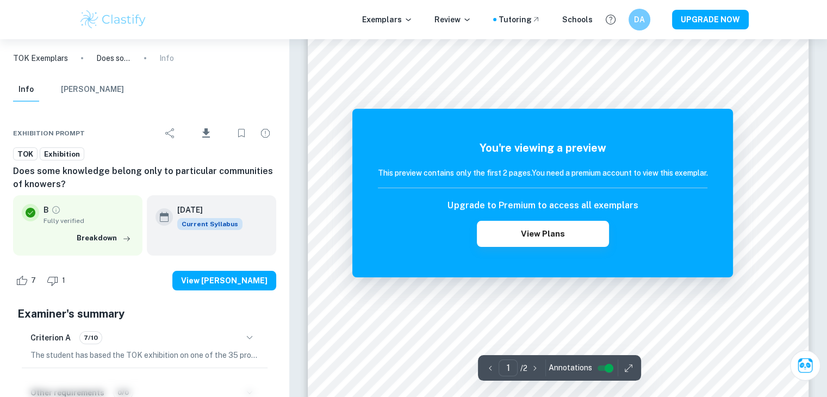
click at [547, 370] on div "1 ​ / 2 Annotations" at bounding box center [559, 368] width 163 height 26
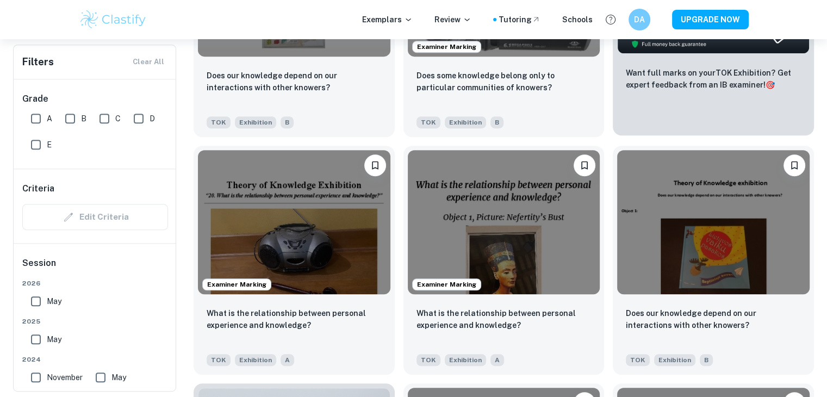
scroll to position [477, 0]
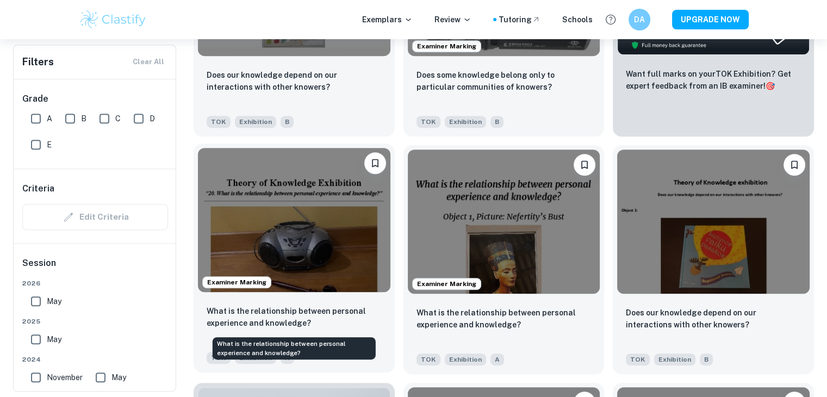
click at [317, 315] on p "What is the relationship between personal experience and knowledge?" at bounding box center [294, 317] width 175 height 24
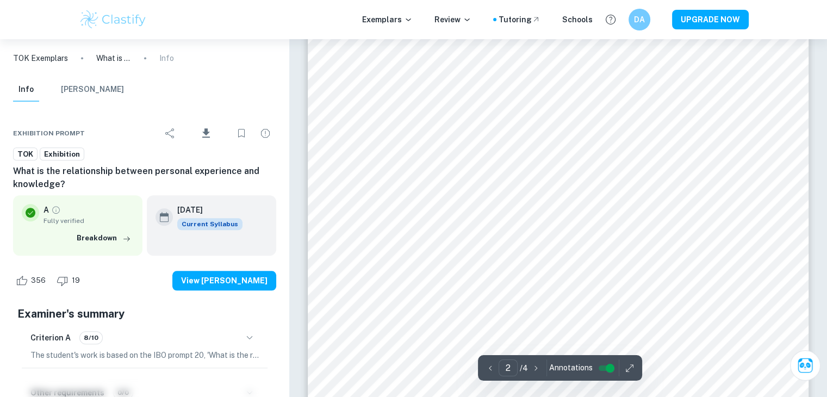
scroll to position [1048, 0]
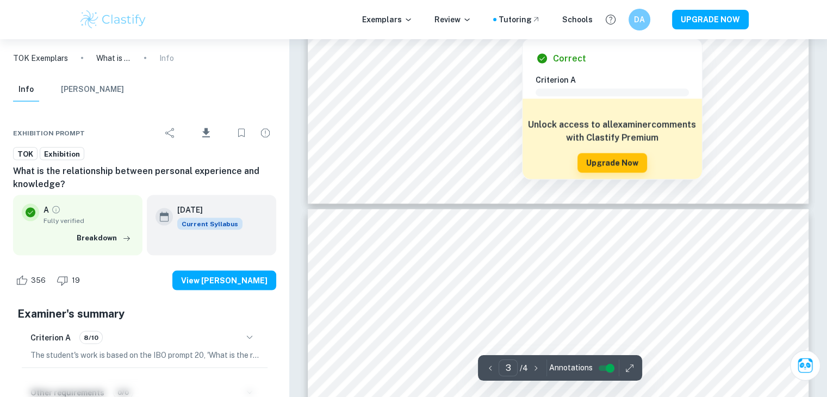
type input "4"
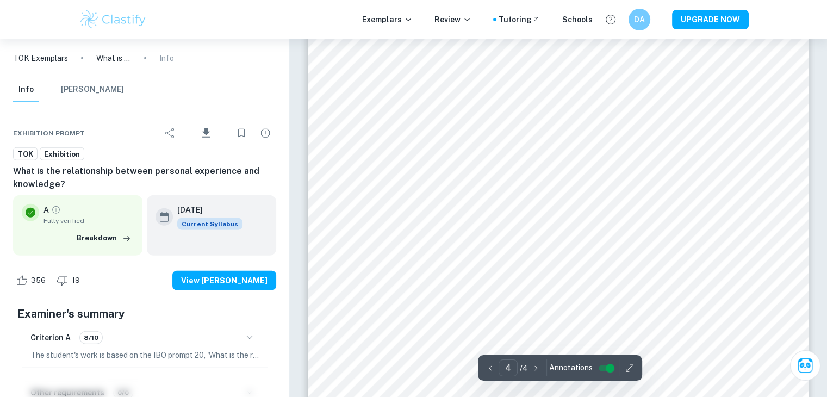
scroll to position [2545, 0]
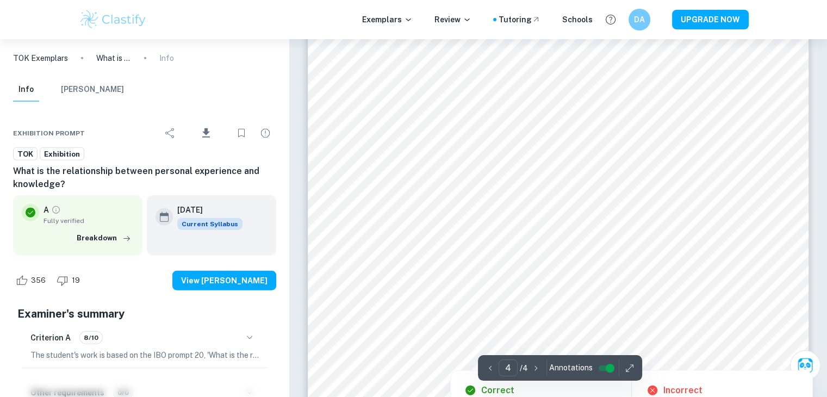
scroll to position [2671, 0]
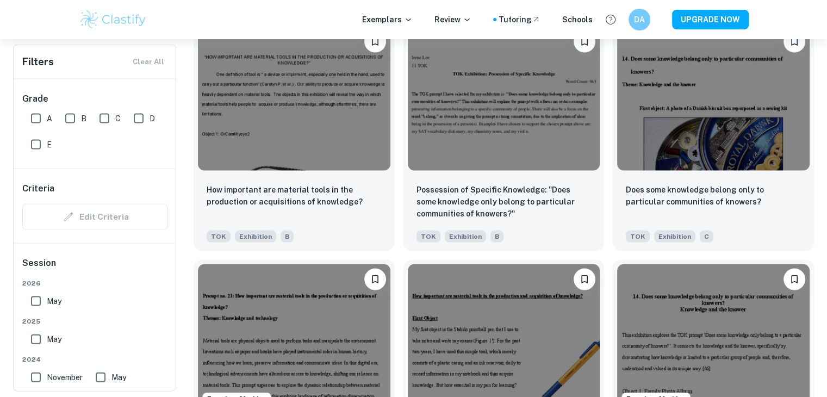
scroll to position [2266, 0]
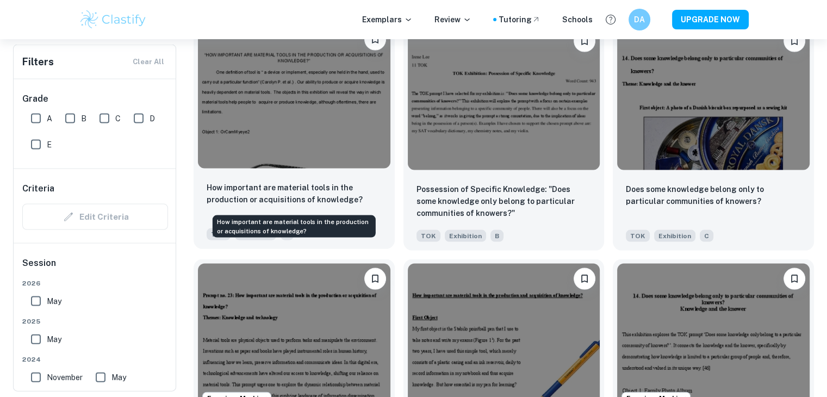
click at [323, 200] on p "How important are material tools in the production or acquisitions of knowledge?" at bounding box center [294, 194] width 175 height 24
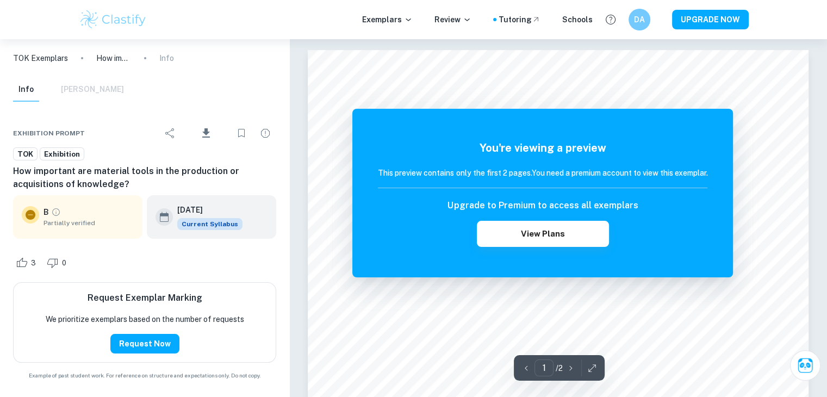
scroll to position [7, 0]
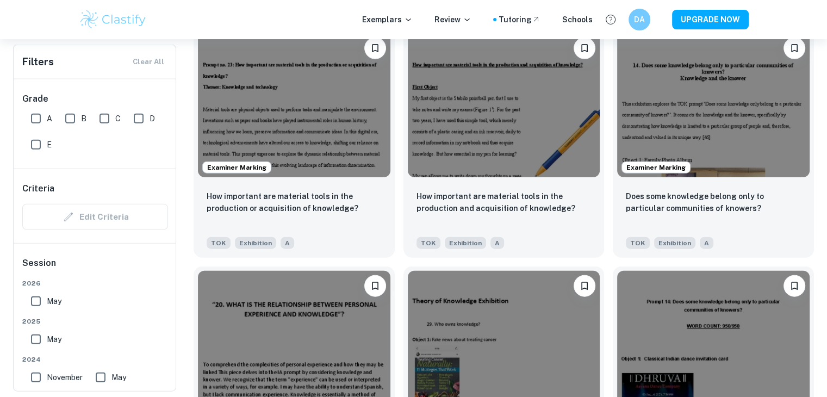
scroll to position [2495, 0]
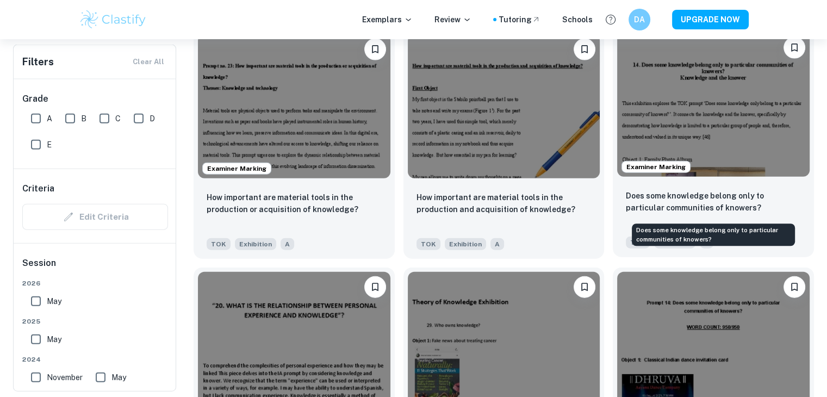
click at [672, 193] on p "Does some knowledge belong only to particular communities of knowers?" at bounding box center [713, 202] width 175 height 24
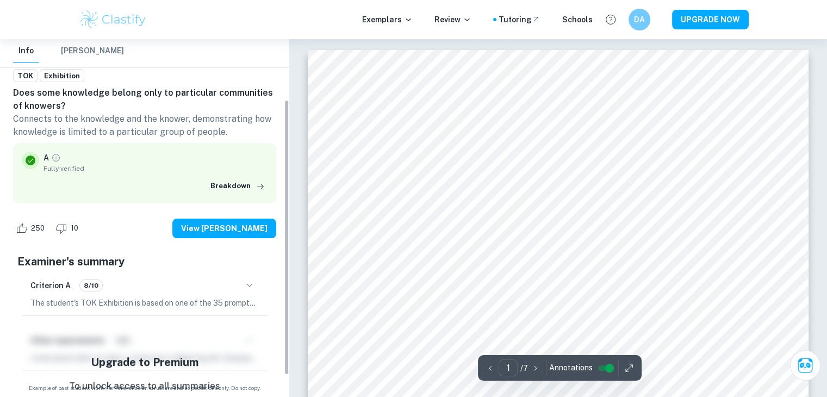
scroll to position [78, 0]
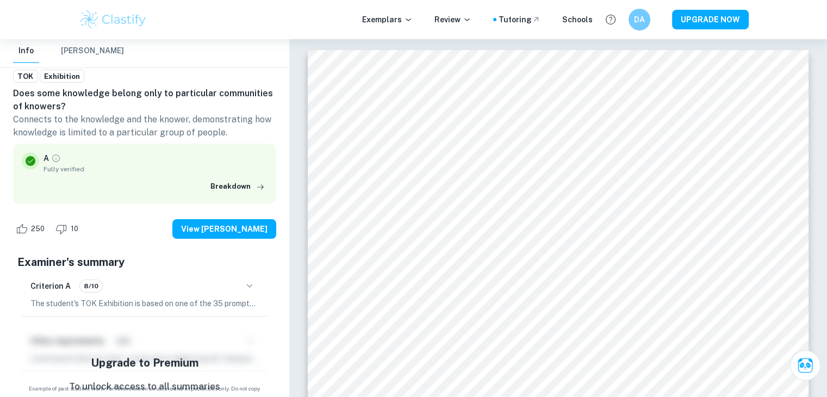
click at [241, 293] on div "Criterion A 8/10" at bounding box center [144, 286] width 228 height 18
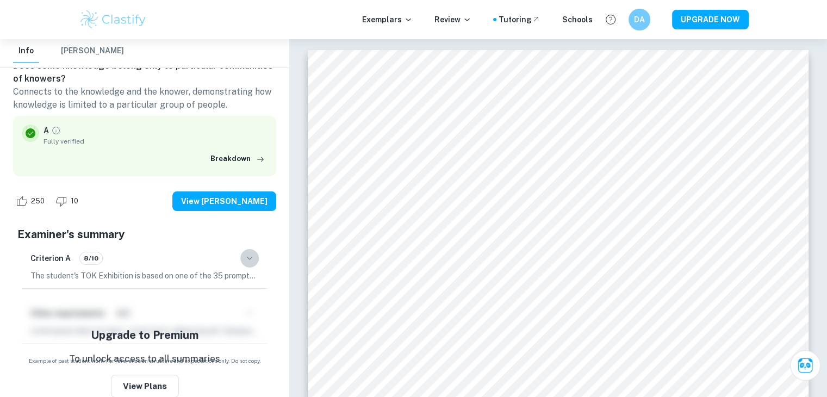
click at [251, 254] on icon "button" at bounding box center [249, 258] width 13 height 13
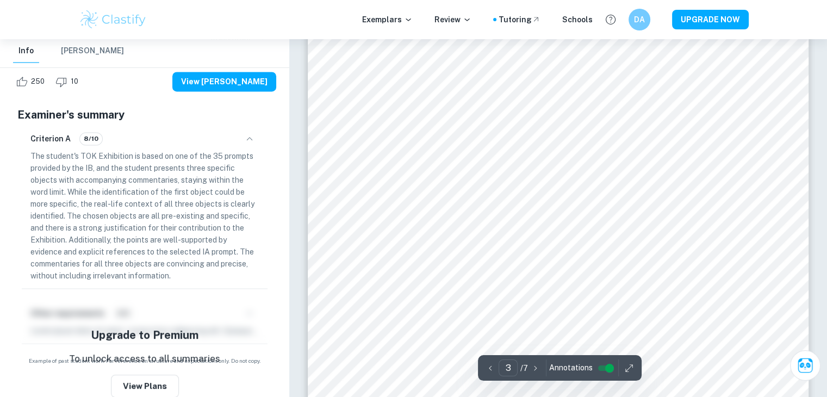
scroll to position [1664, 0]
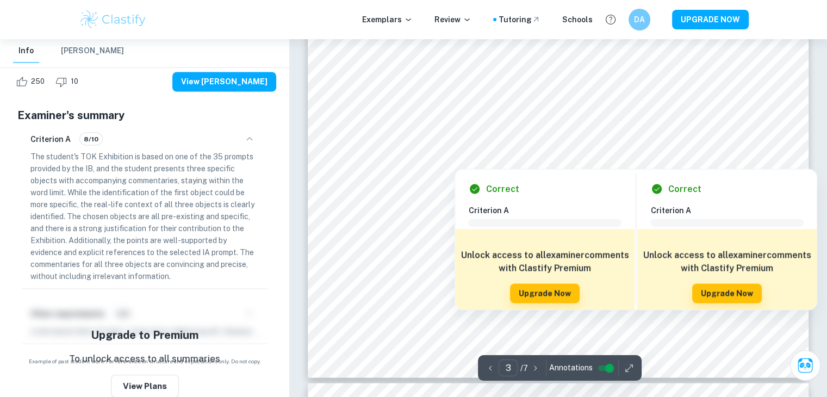
scroll to position [1969, 0]
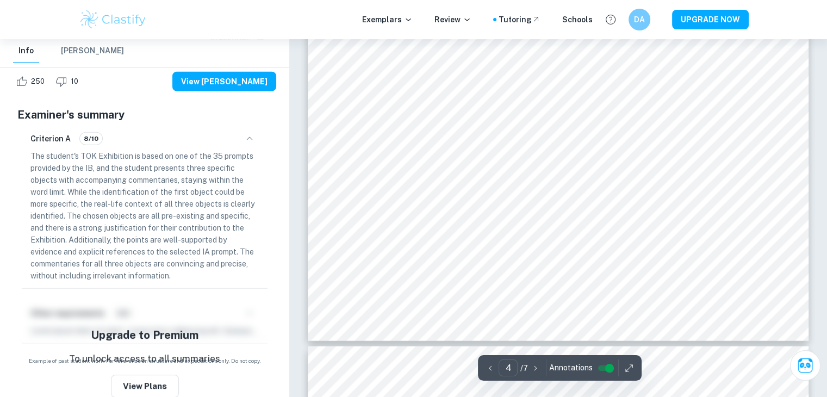
scroll to position [2719, 0]
type input "5"
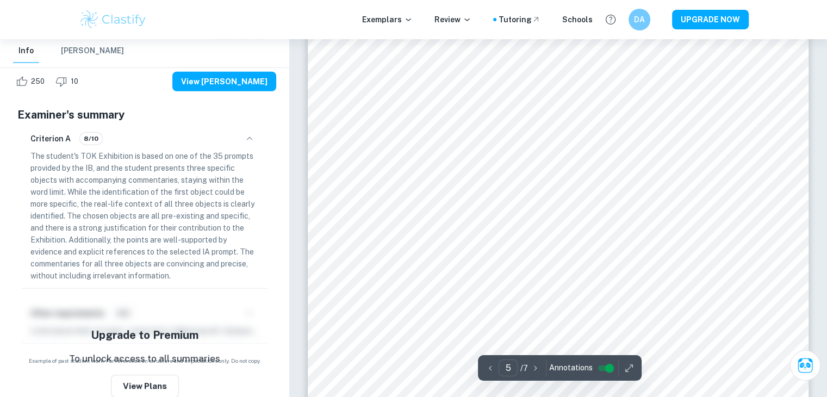
scroll to position [3065, 0]
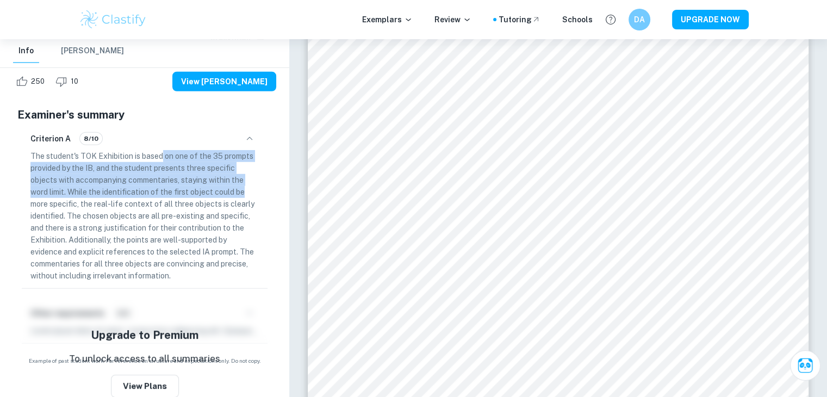
drag, startPoint x: 162, startPoint y: 151, endPoint x: 252, endPoint y: 185, distance: 96.8
click at [252, 185] on p "The student's TOK Exhibition is based on one of the 35 prompts provided by the …" at bounding box center [144, 216] width 228 height 132
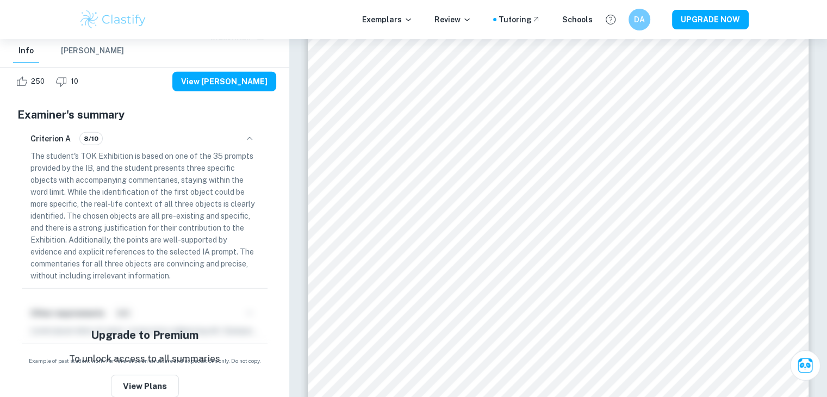
click at [211, 218] on p "The student's TOK Exhibition is based on one of the 35 prompts provided by the …" at bounding box center [144, 216] width 228 height 132
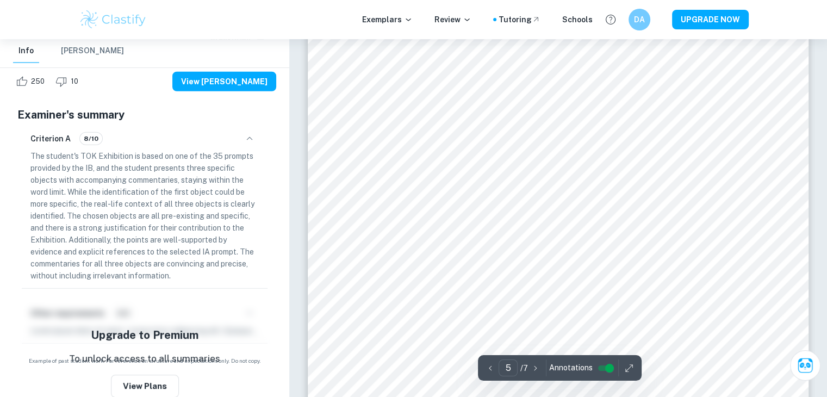
scroll to position [3110, 0]
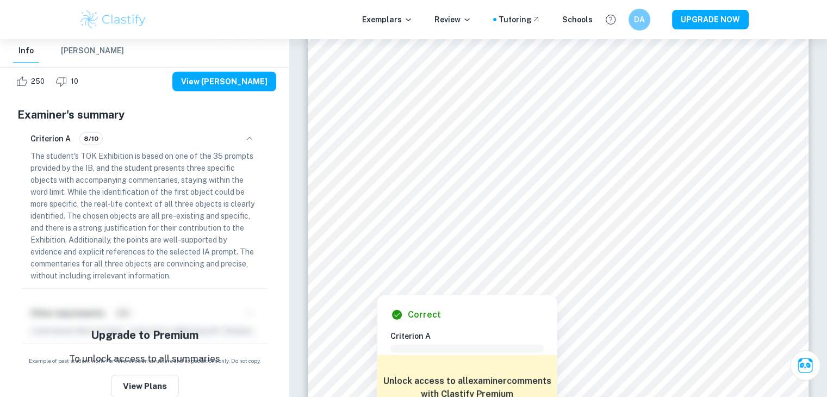
drag, startPoint x: 414, startPoint y: 240, endPoint x: 519, endPoint y: 252, distance: 105.7
click at [519, 252] on div at bounding box center [551, 239] width 366 height 35
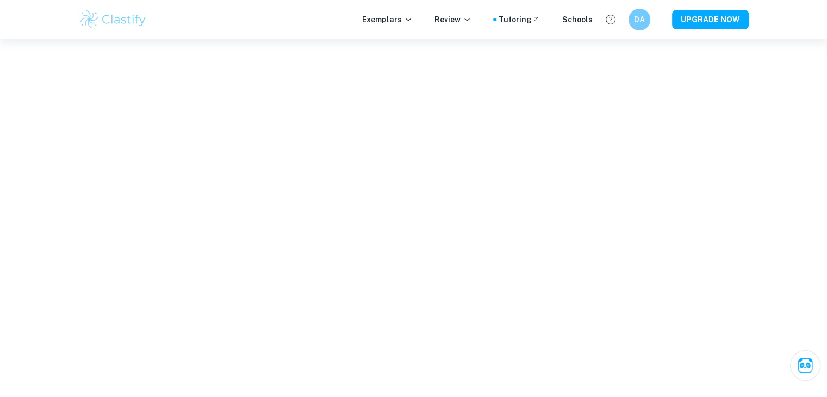
scroll to position [632, 0]
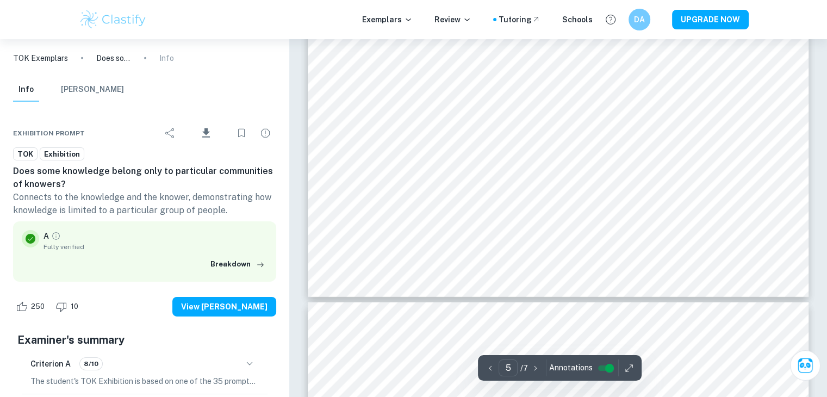
scroll to position [3486, 0]
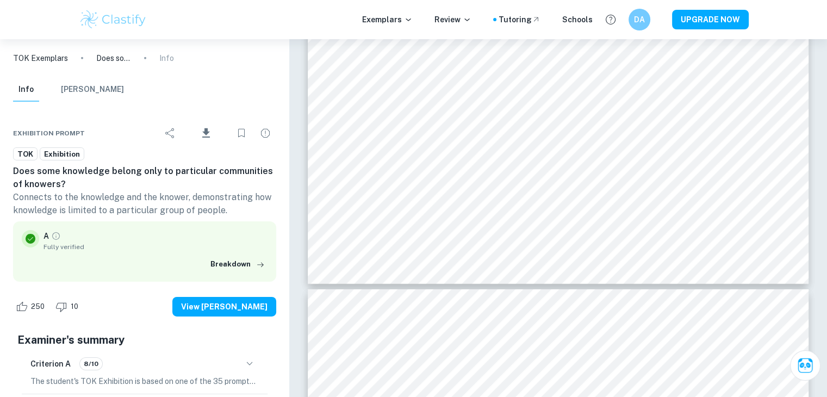
type input "6"
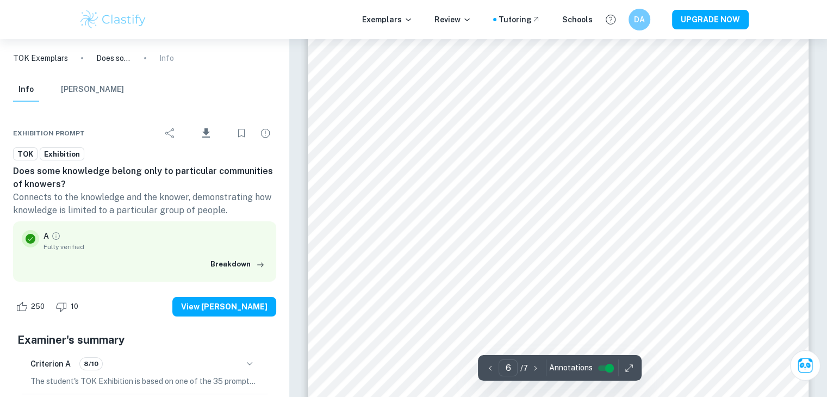
scroll to position [3943, 0]
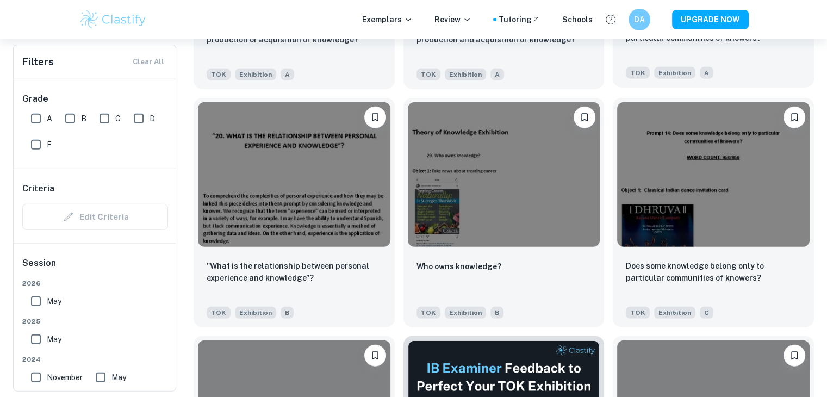
scroll to position [2672, 0]
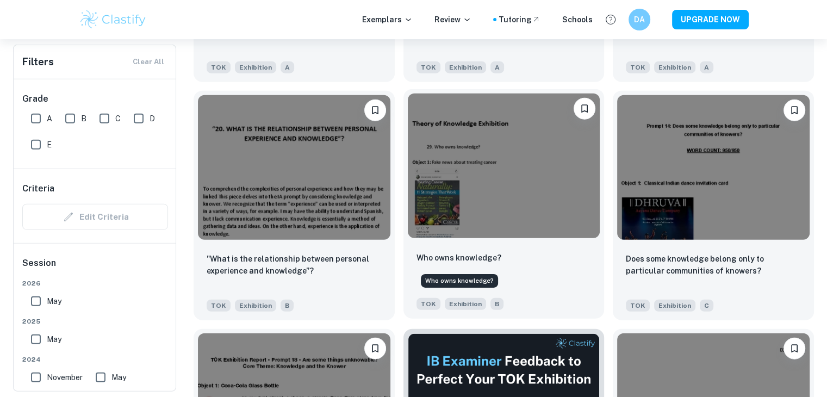
click at [479, 264] on p "Who owns knowledge?" at bounding box center [459, 258] width 85 height 12
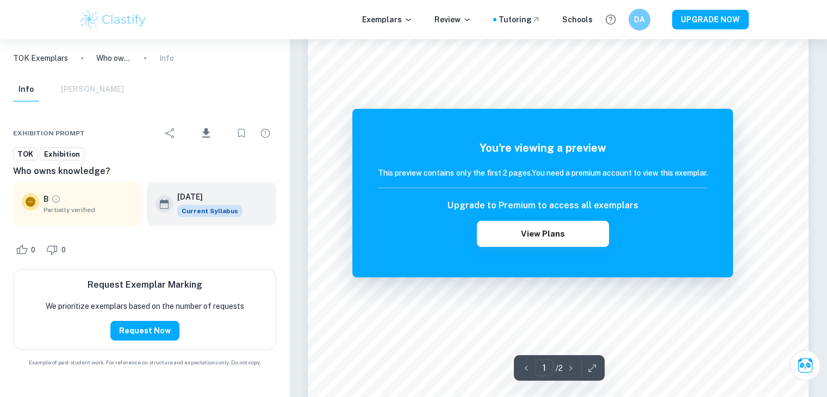
scroll to position [196, 0]
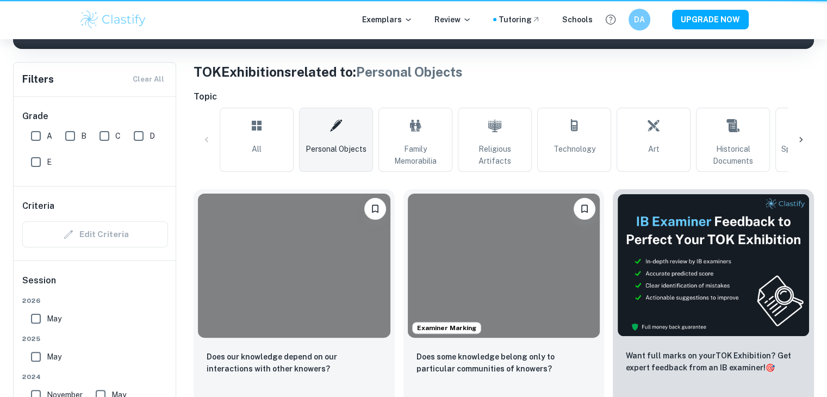
scroll to position [2672, 0]
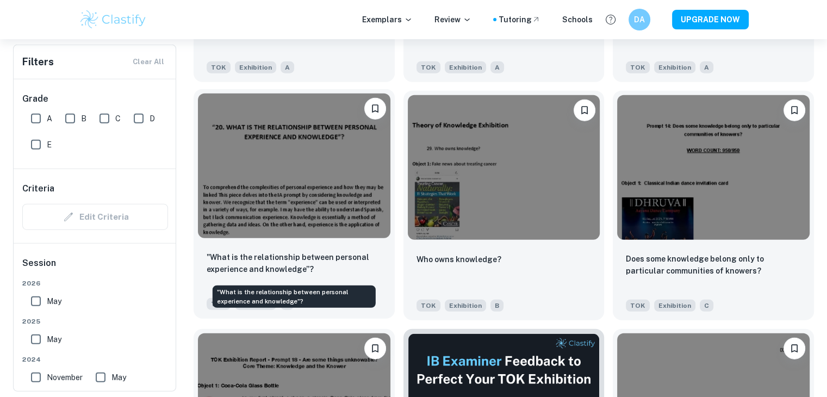
click at [285, 267] on p ""What is the relationship between personal experience and knowledge”?" at bounding box center [294, 263] width 175 height 24
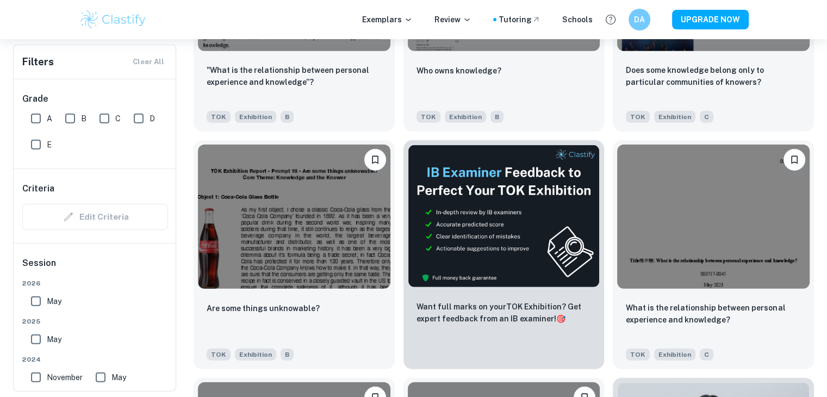
scroll to position [2880, 0]
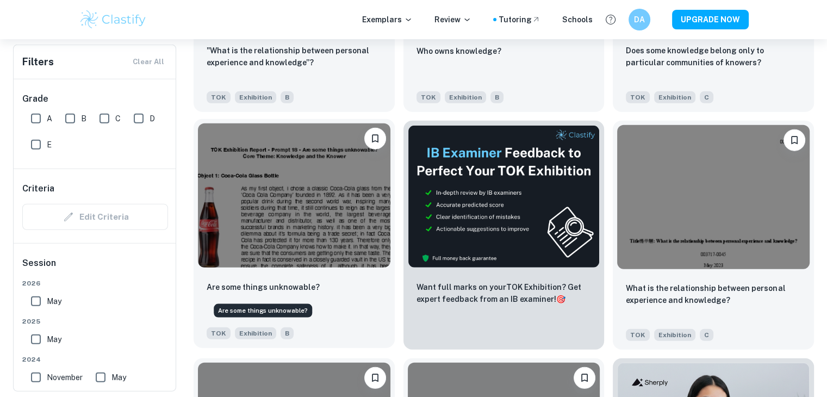
click at [294, 293] on p "Are some things unknowable?" at bounding box center [263, 287] width 113 height 12
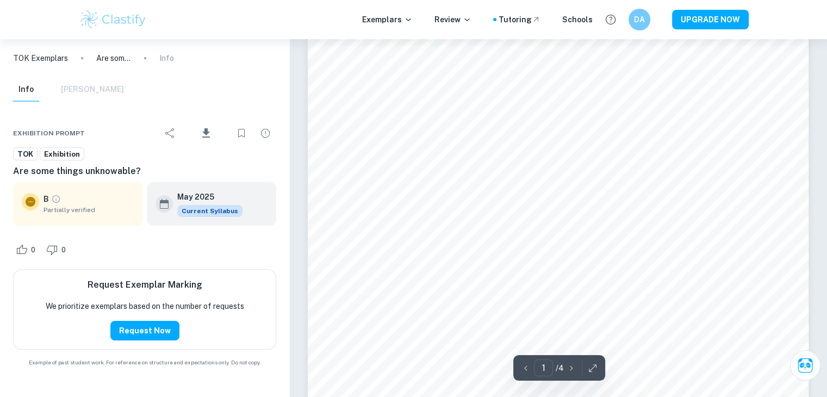
scroll to position [27, 0]
type input "4"
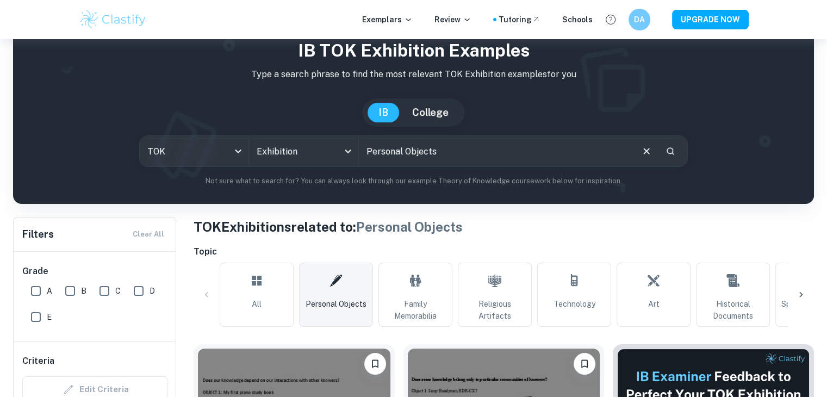
scroll to position [154, 0]
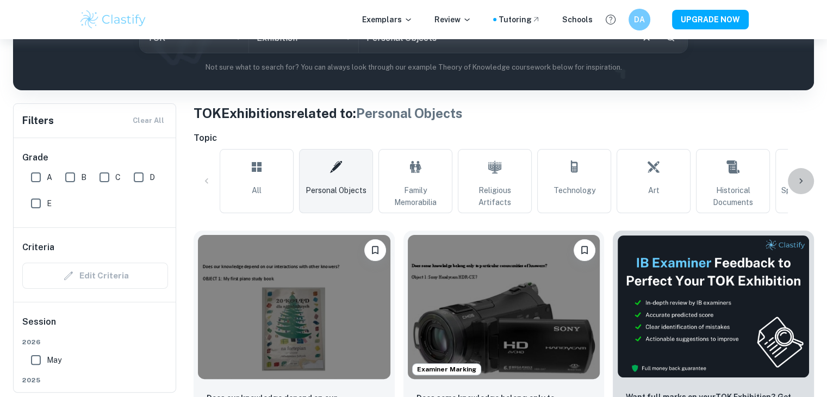
click at [797, 181] on icon at bounding box center [801, 181] width 11 height 11
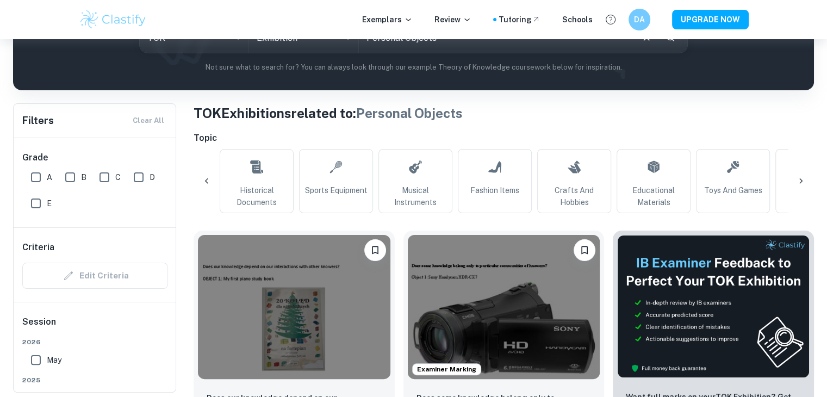
scroll to position [0, 510]
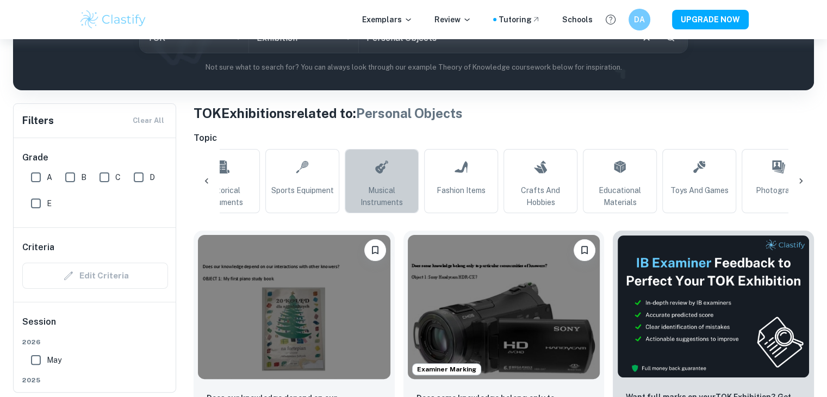
click at [379, 192] on span "Musical Instruments" at bounding box center [382, 196] width 64 height 24
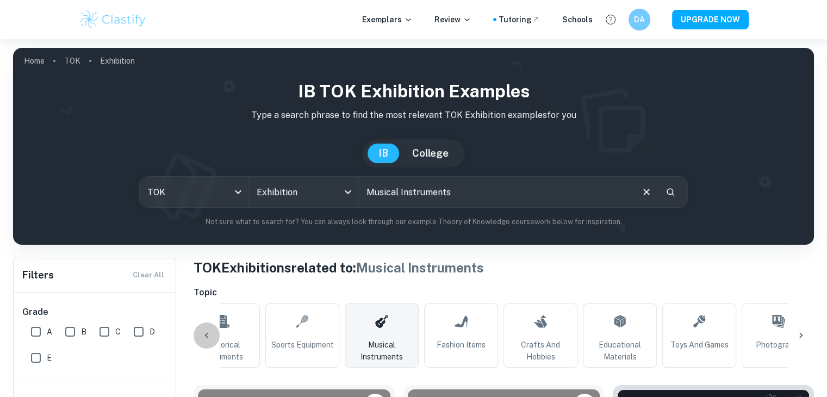
click at [202, 334] on icon at bounding box center [206, 335] width 11 height 11
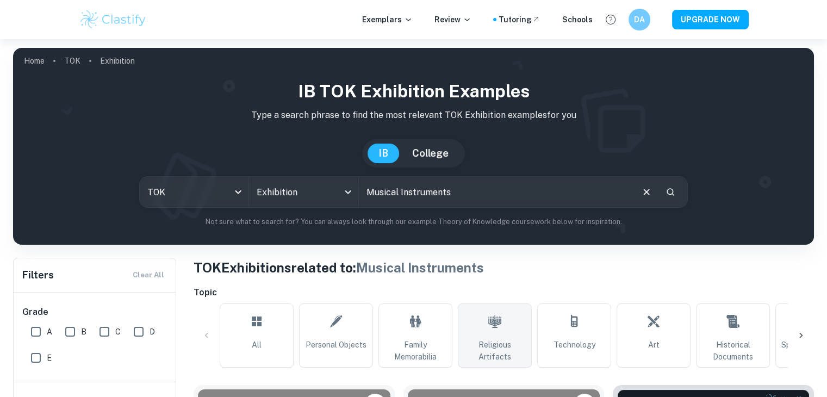
click at [498, 332] on icon at bounding box center [494, 321] width 13 height 26
type input "Religious Artifacts"
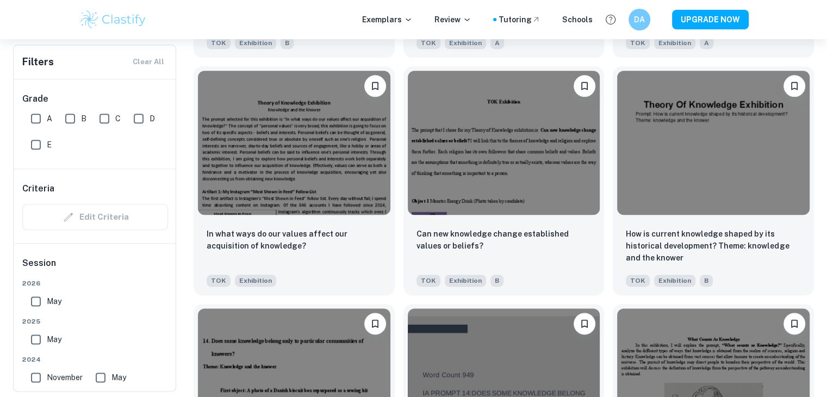
scroll to position [1268, 0]
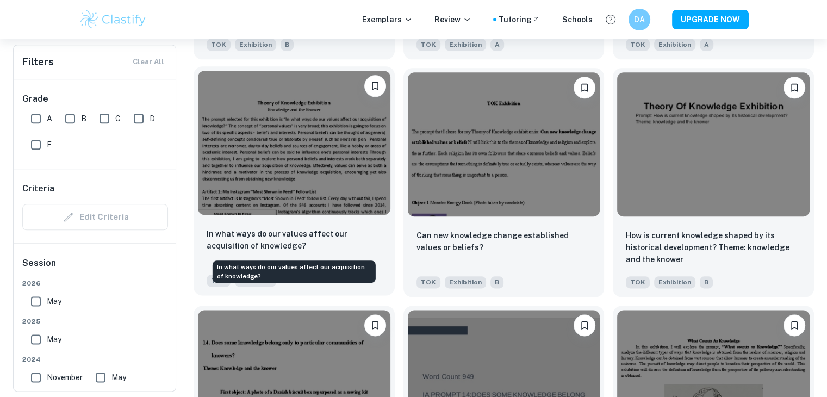
click at [324, 235] on p "In what ways do our values affect our acquisition of knowledge?" at bounding box center [294, 240] width 175 height 24
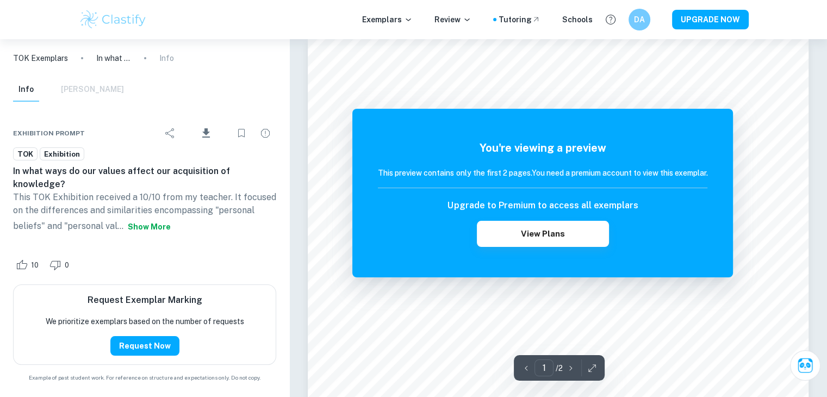
scroll to position [12, 0]
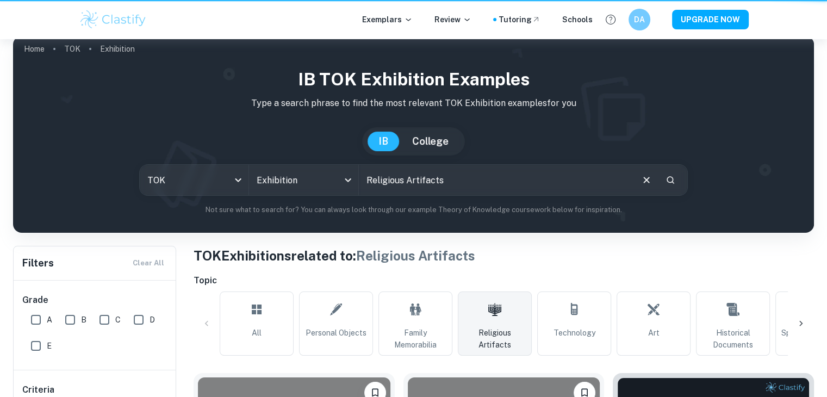
scroll to position [1268, 0]
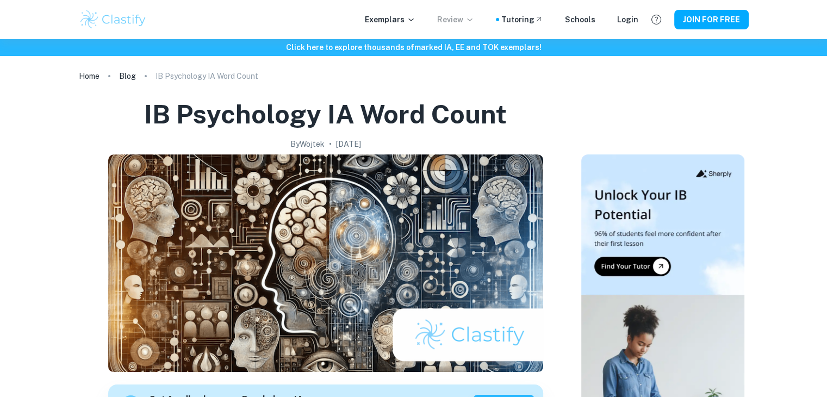
click at [474, 20] on icon at bounding box center [470, 19] width 9 height 9
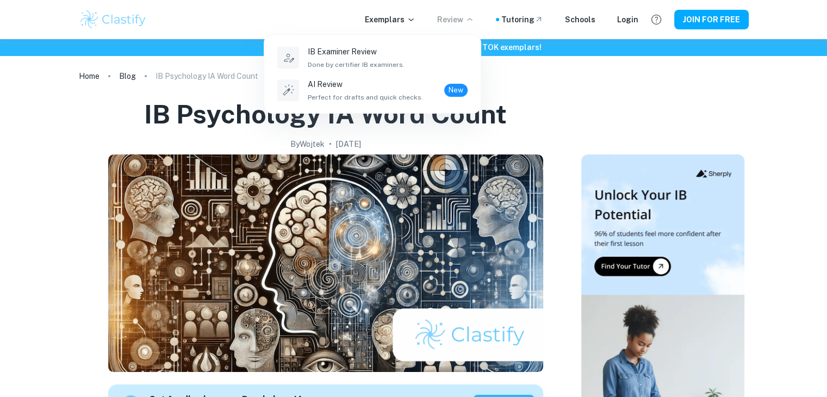
click at [415, 20] on div at bounding box center [413, 198] width 827 height 397
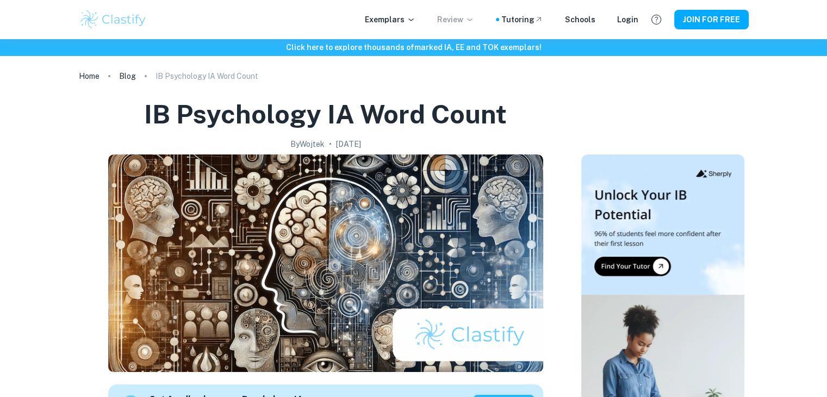
click at [415, 20] on icon at bounding box center [411, 19] width 9 height 9
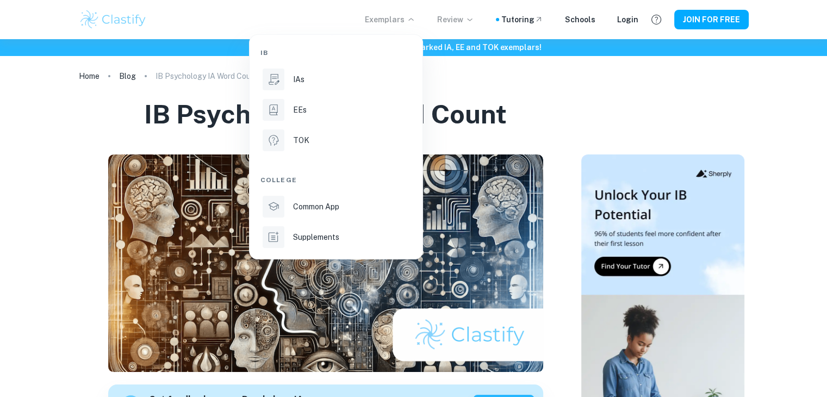
click at [511, 81] on div at bounding box center [413, 198] width 827 height 397
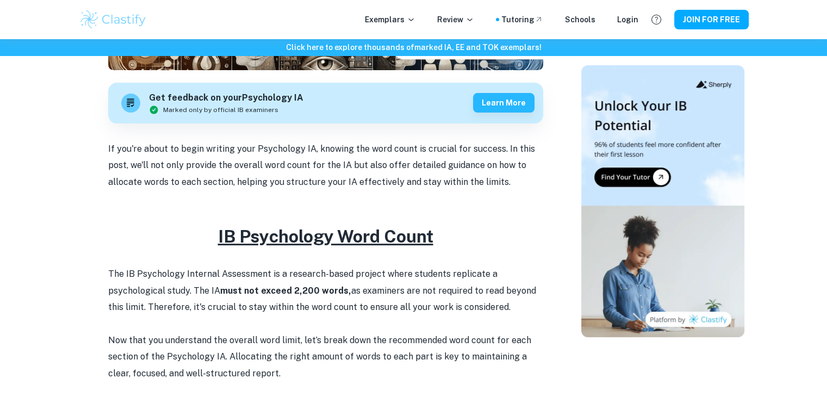
scroll to position [301, 0]
